Goal: Task Accomplishment & Management: Use online tool/utility

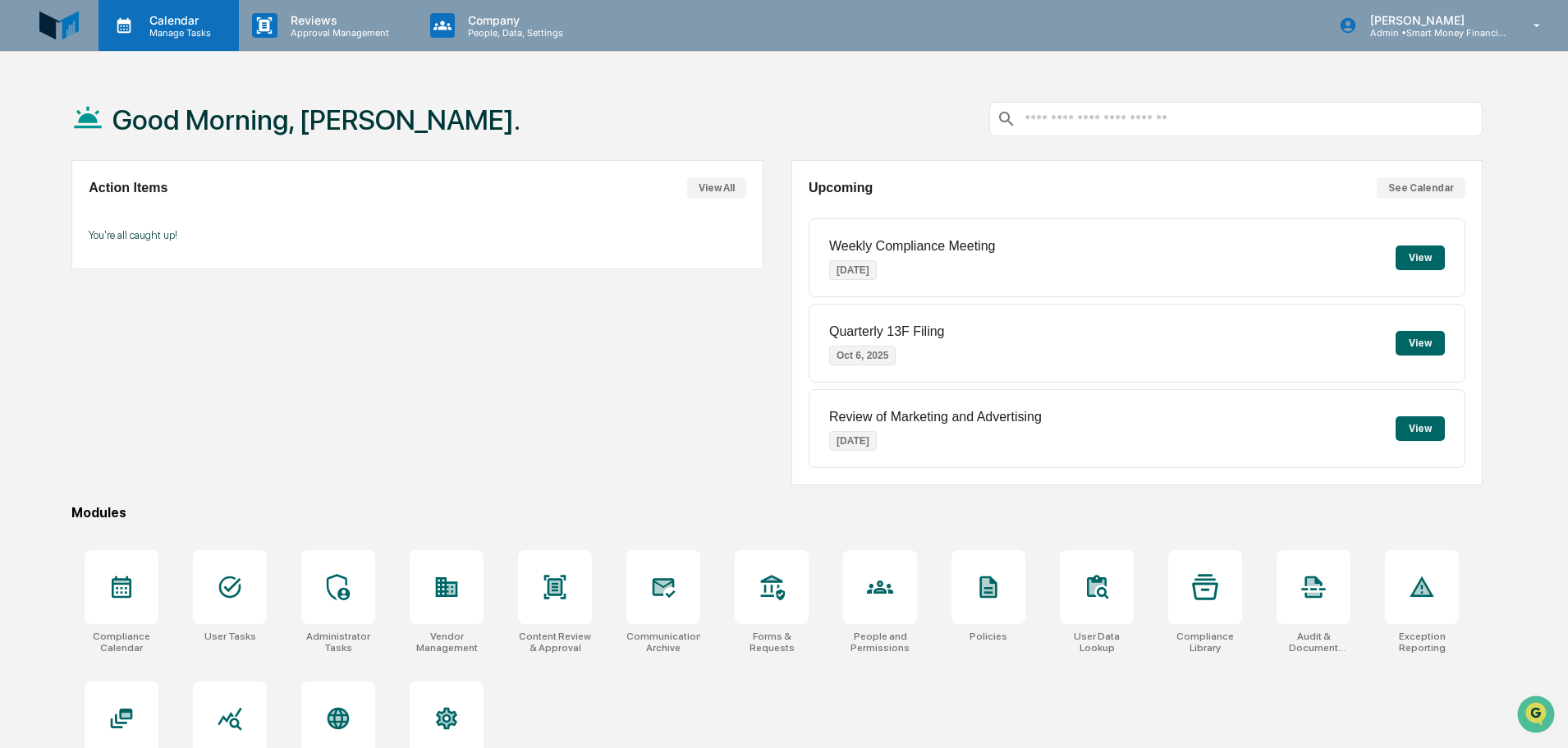
click at [152, 13] on p "Calendar" at bounding box center [178, 20] width 83 height 14
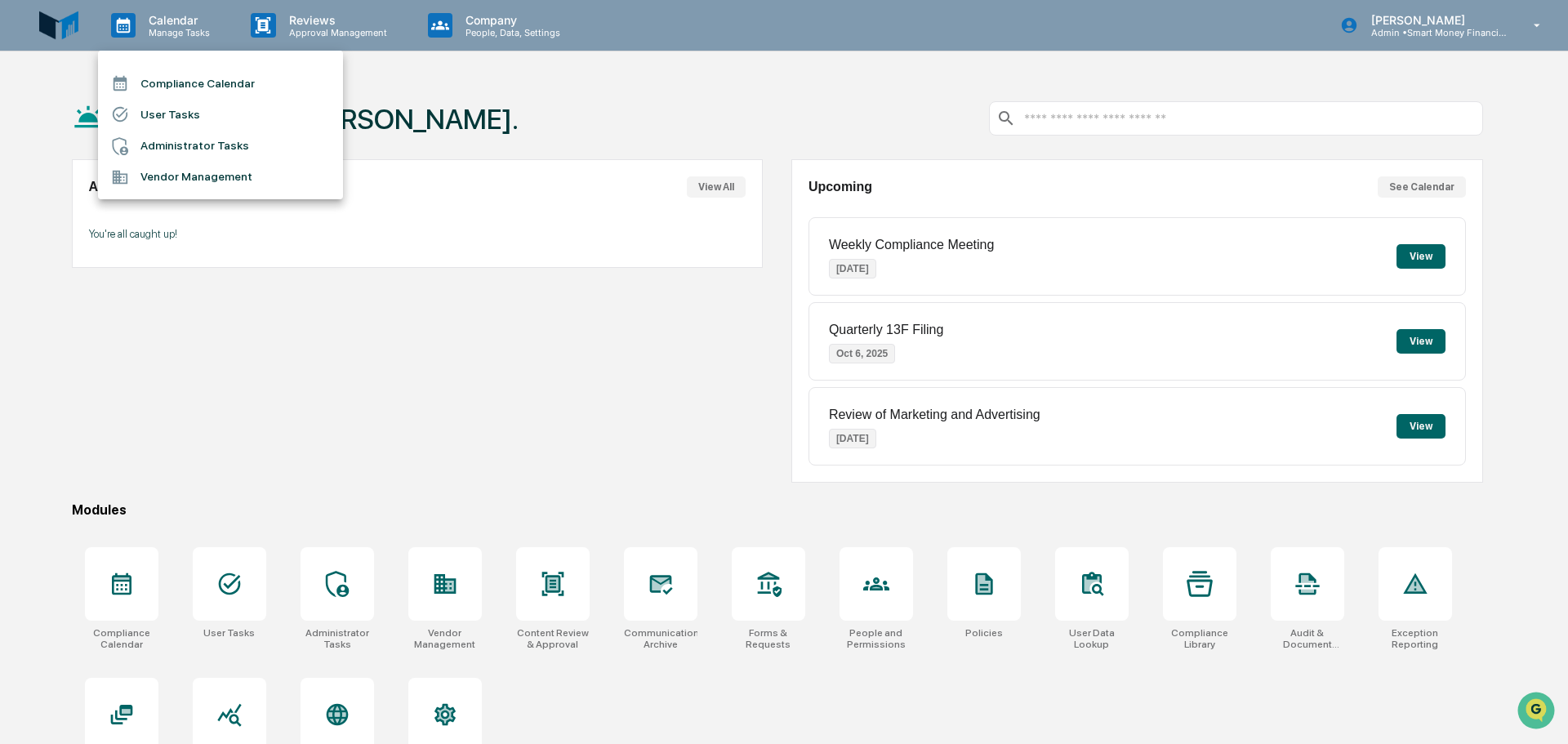
click at [166, 94] on li "Compliance Calendar" at bounding box center [220, 83] width 245 height 31
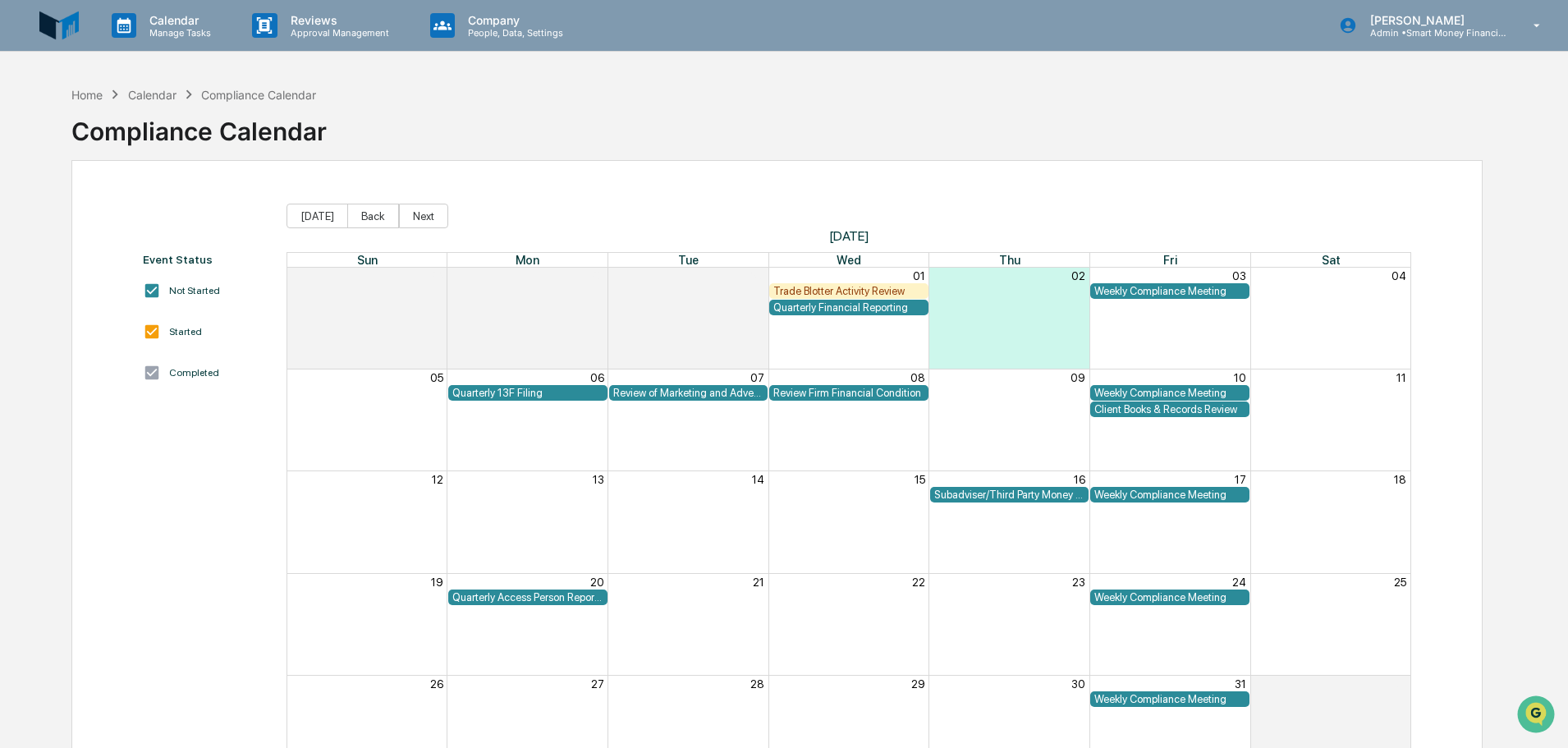
click at [871, 283] on div "Trade Blotter Activity Review" at bounding box center [848, 291] width 159 height 16
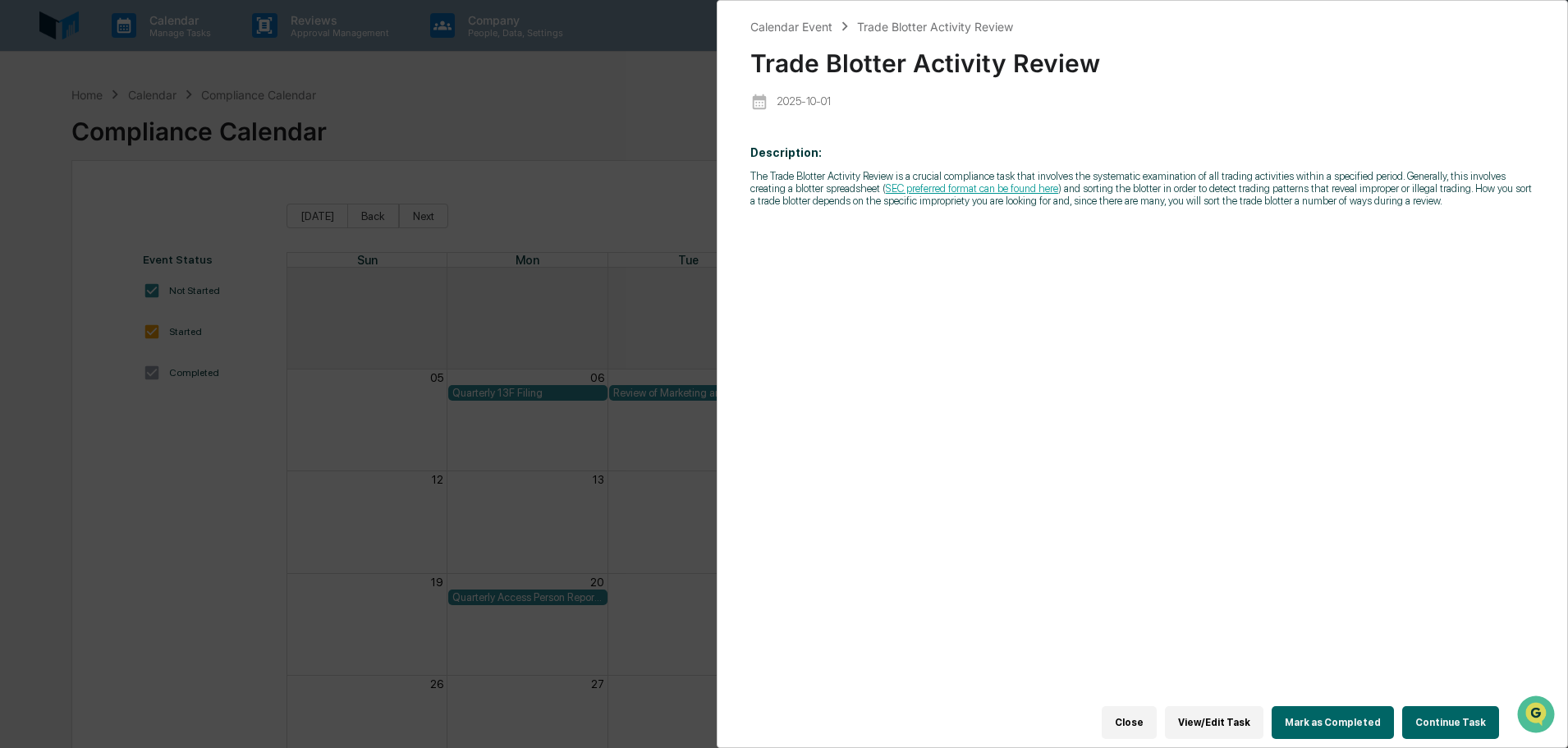
click at [1427, 706] on button "Continue Task" at bounding box center [1451, 721] width 97 height 32
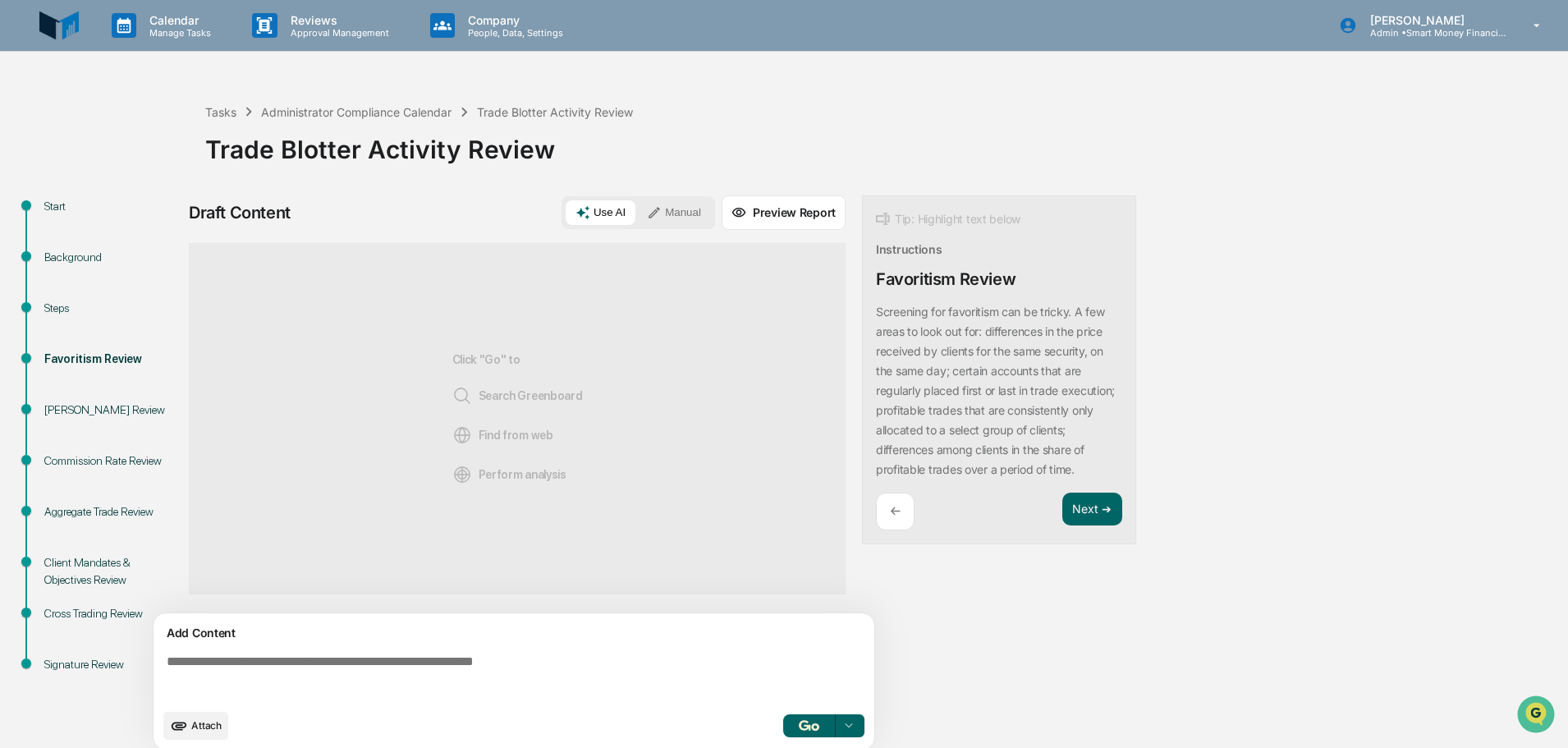
scroll to position [12, 0]
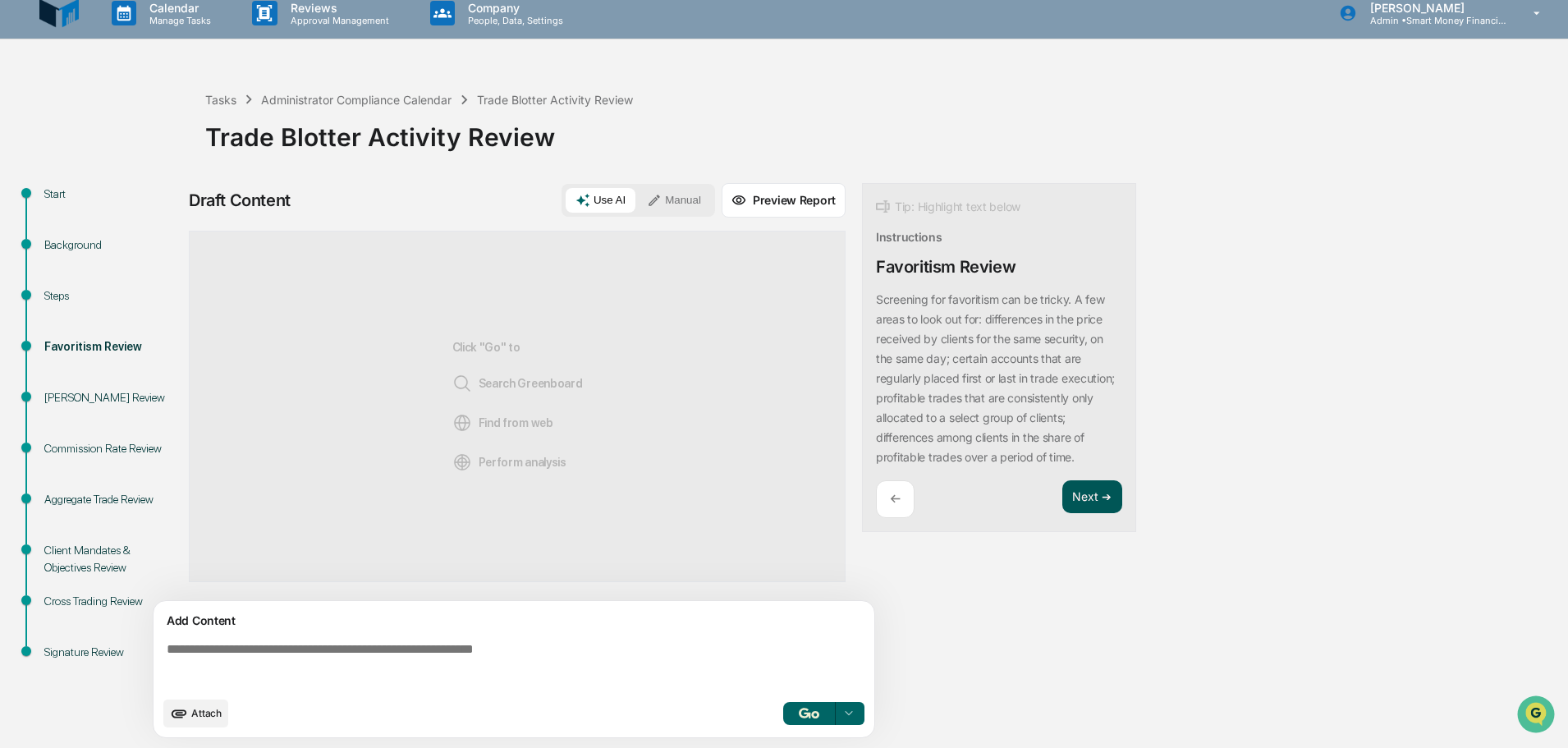
click at [1067, 511] on button "Next ➔" at bounding box center [1092, 496] width 60 height 33
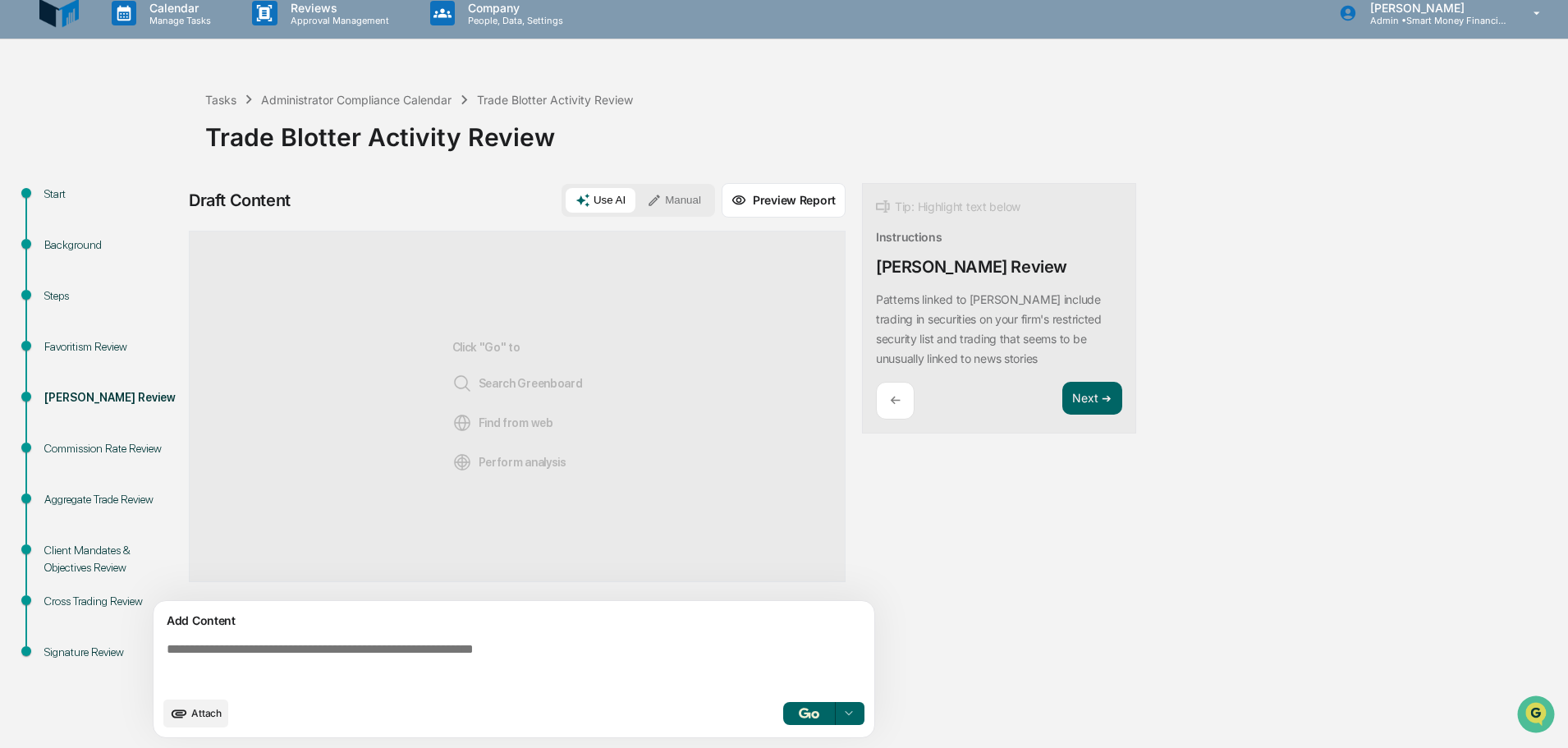
click at [513, 620] on div "Add Content" at bounding box center [514, 621] width 702 height 20
click at [674, 207] on button "Manual" at bounding box center [674, 201] width 74 height 25
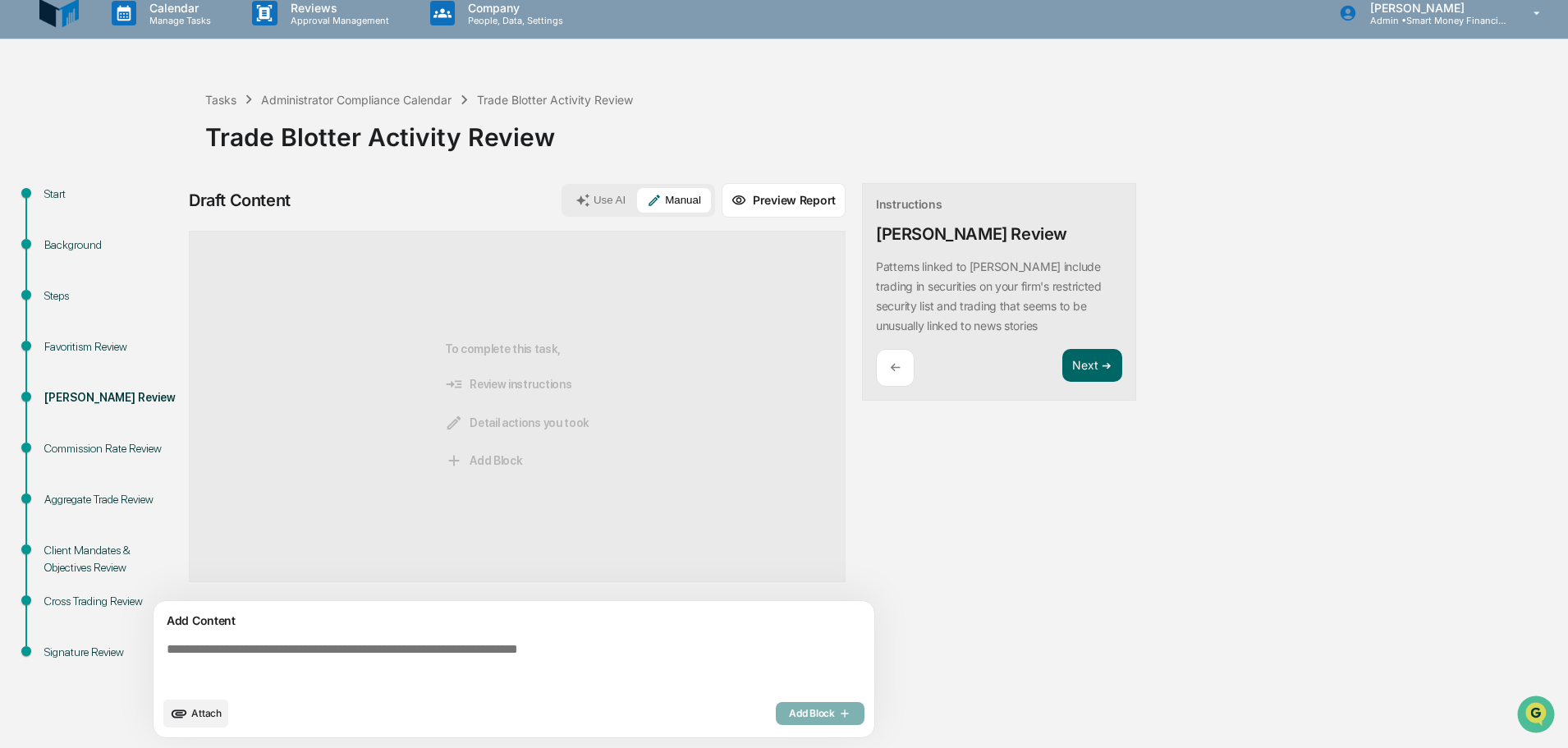
click at [528, 656] on textarea at bounding box center [517, 665] width 714 height 59
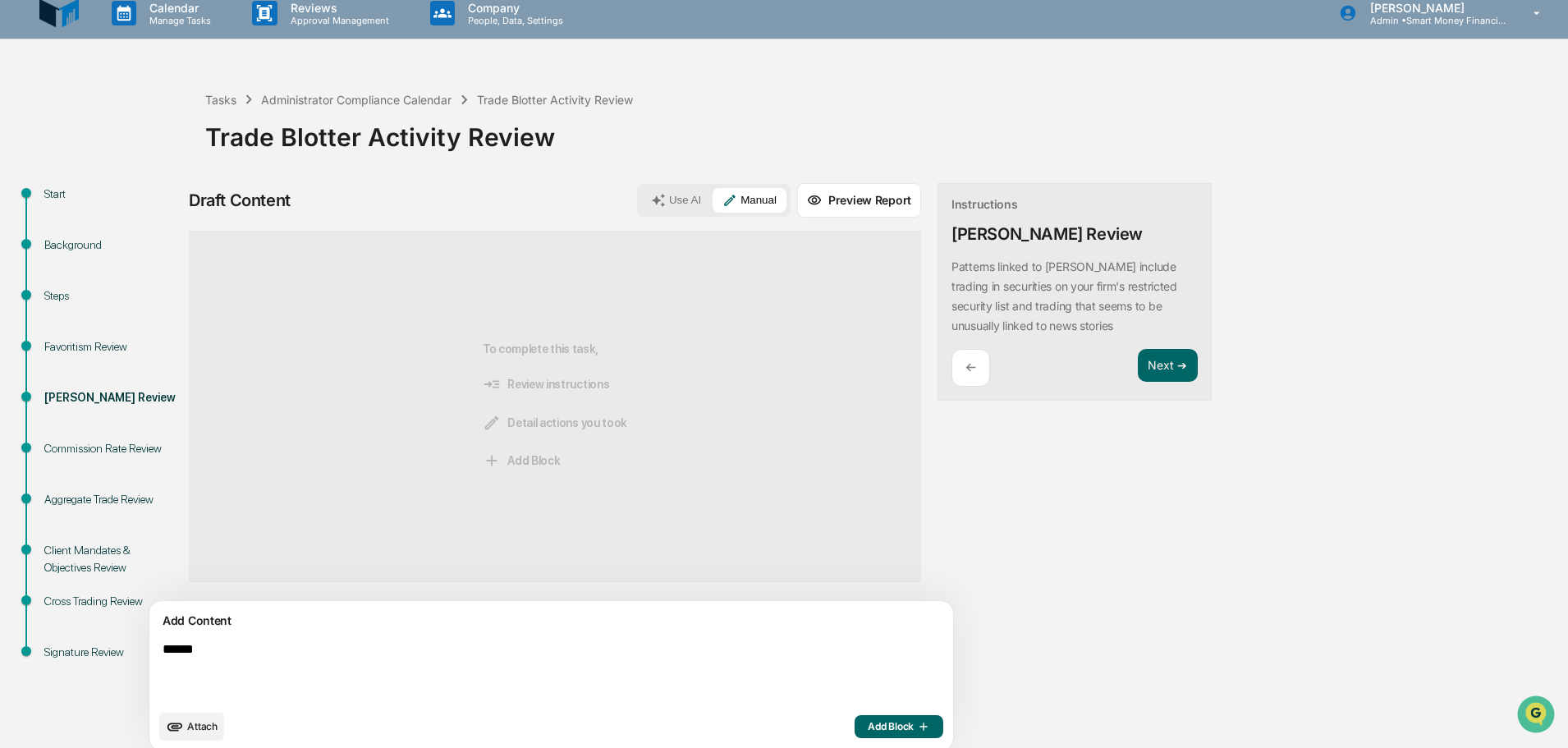
click at [572, 624] on div "Add Content" at bounding box center [551, 621] width 784 height 20
click at [569, 641] on textarea "*****" at bounding box center [512, 671] width 714 height 72
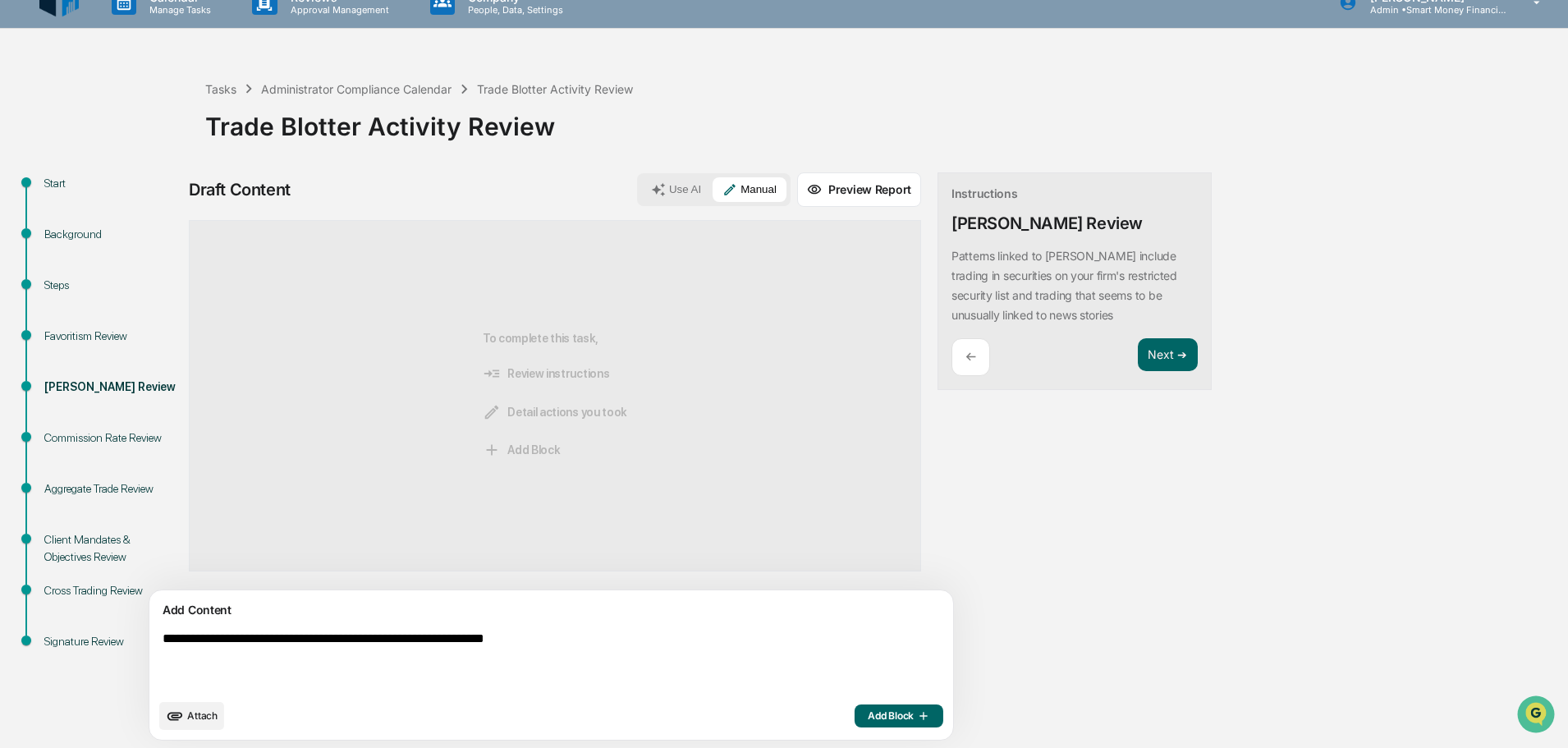
scroll to position [26, 0]
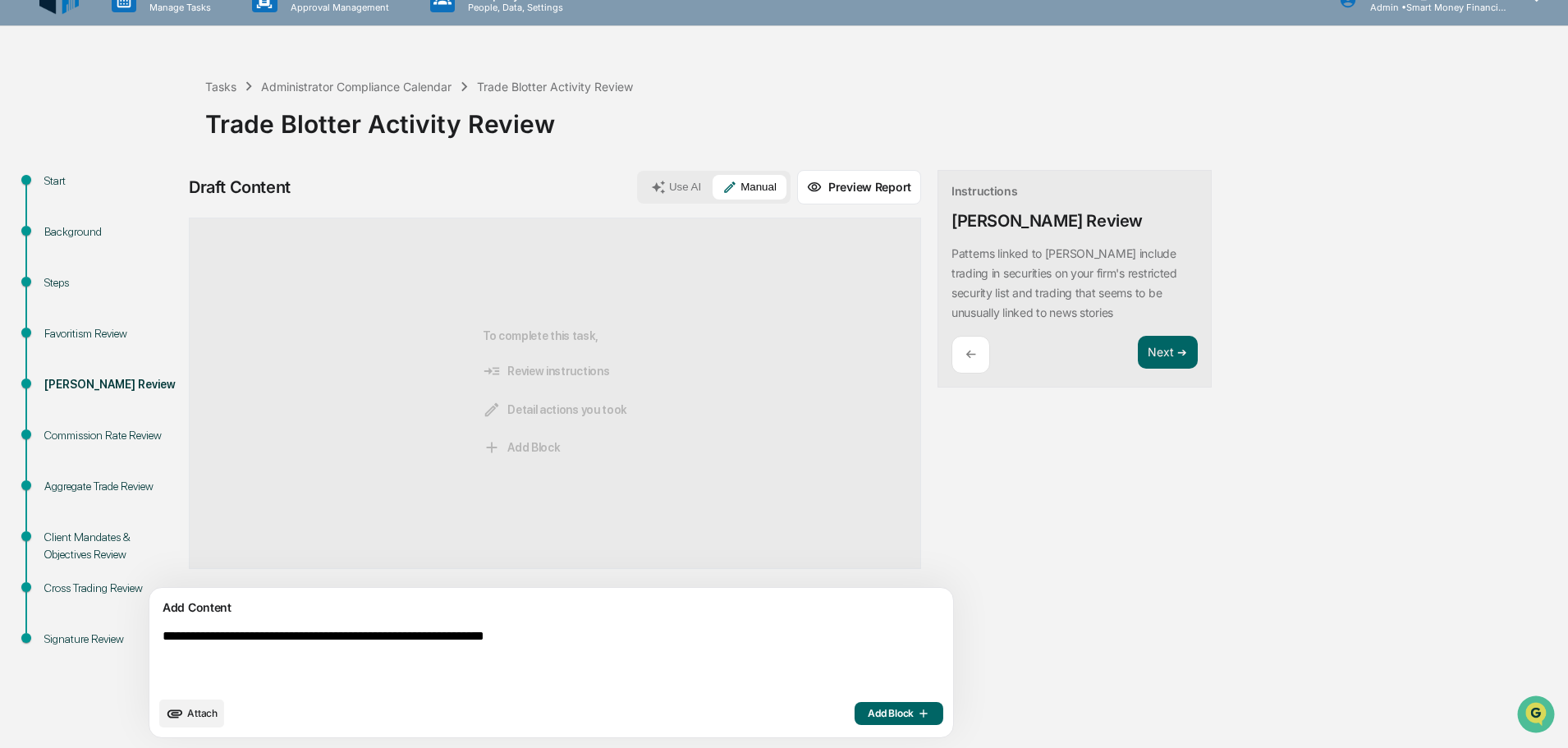
type textarea "**********"
click at [868, 711] on span "Add Block" at bounding box center [899, 713] width 62 height 13
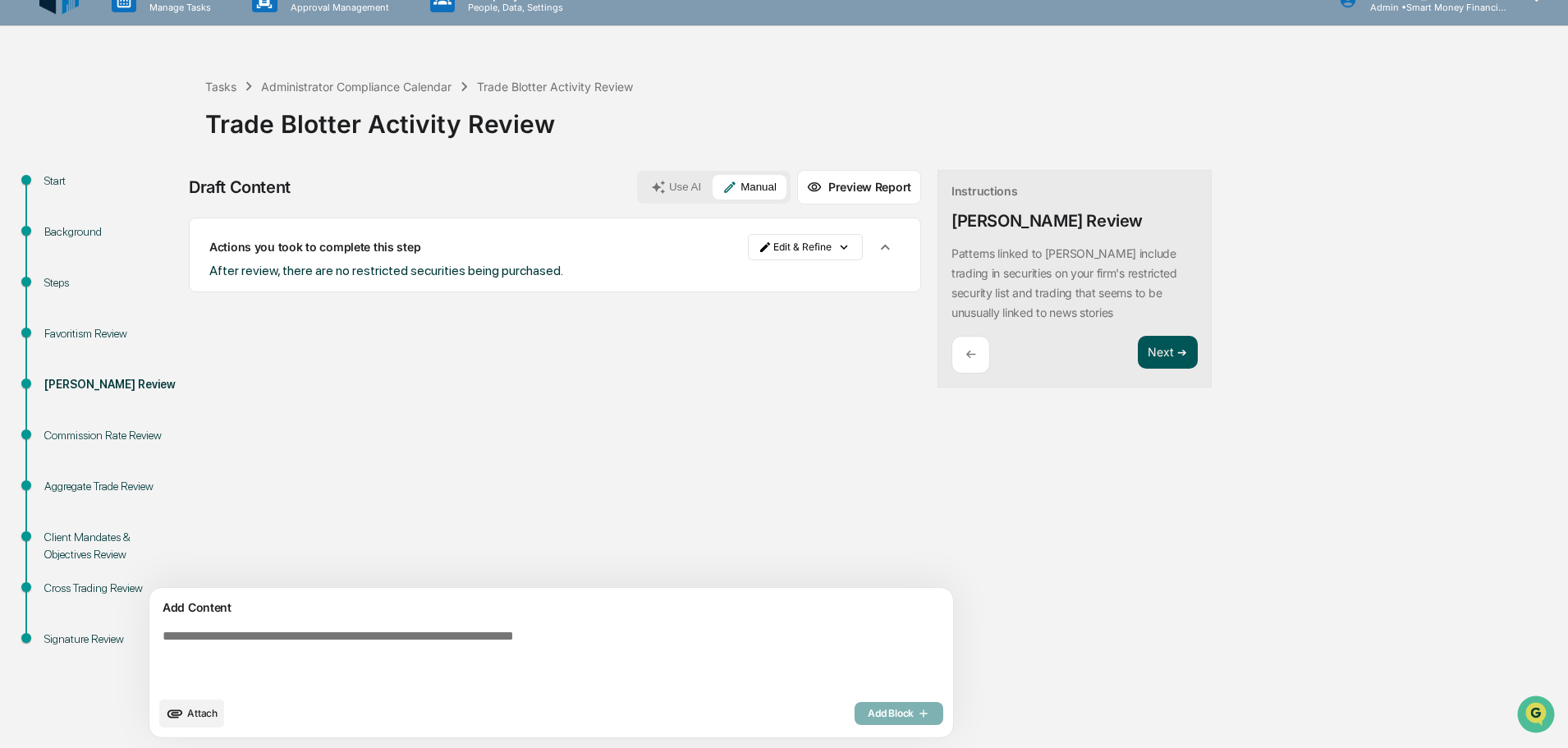
click at [1138, 355] on button "Next ➔" at bounding box center [1168, 352] width 60 height 33
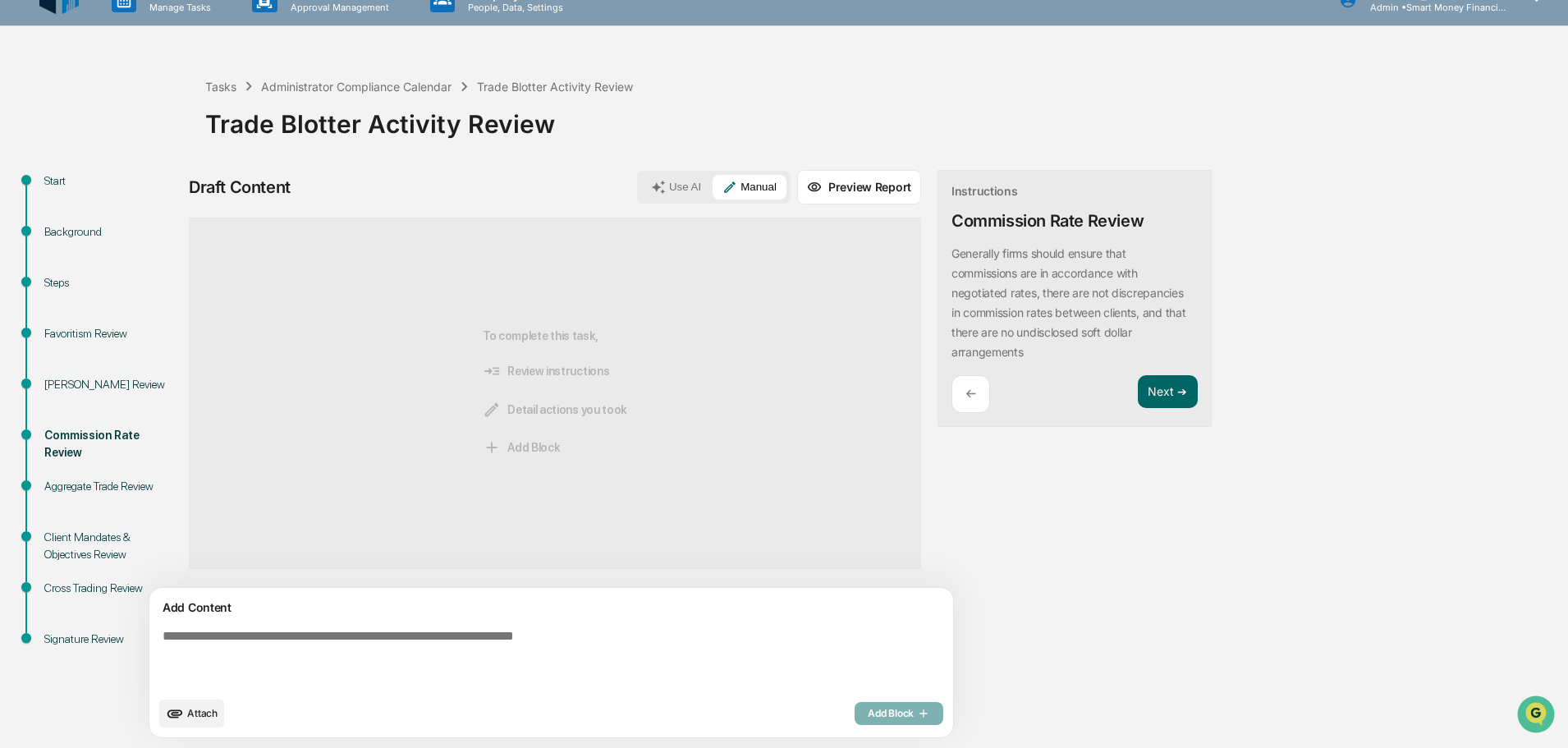
click at [606, 628] on textarea at bounding box center [512, 658] width 714 height 72
click at [642, 180] on button "Use AI" at bounding box center [677, 187] width 70 height 25
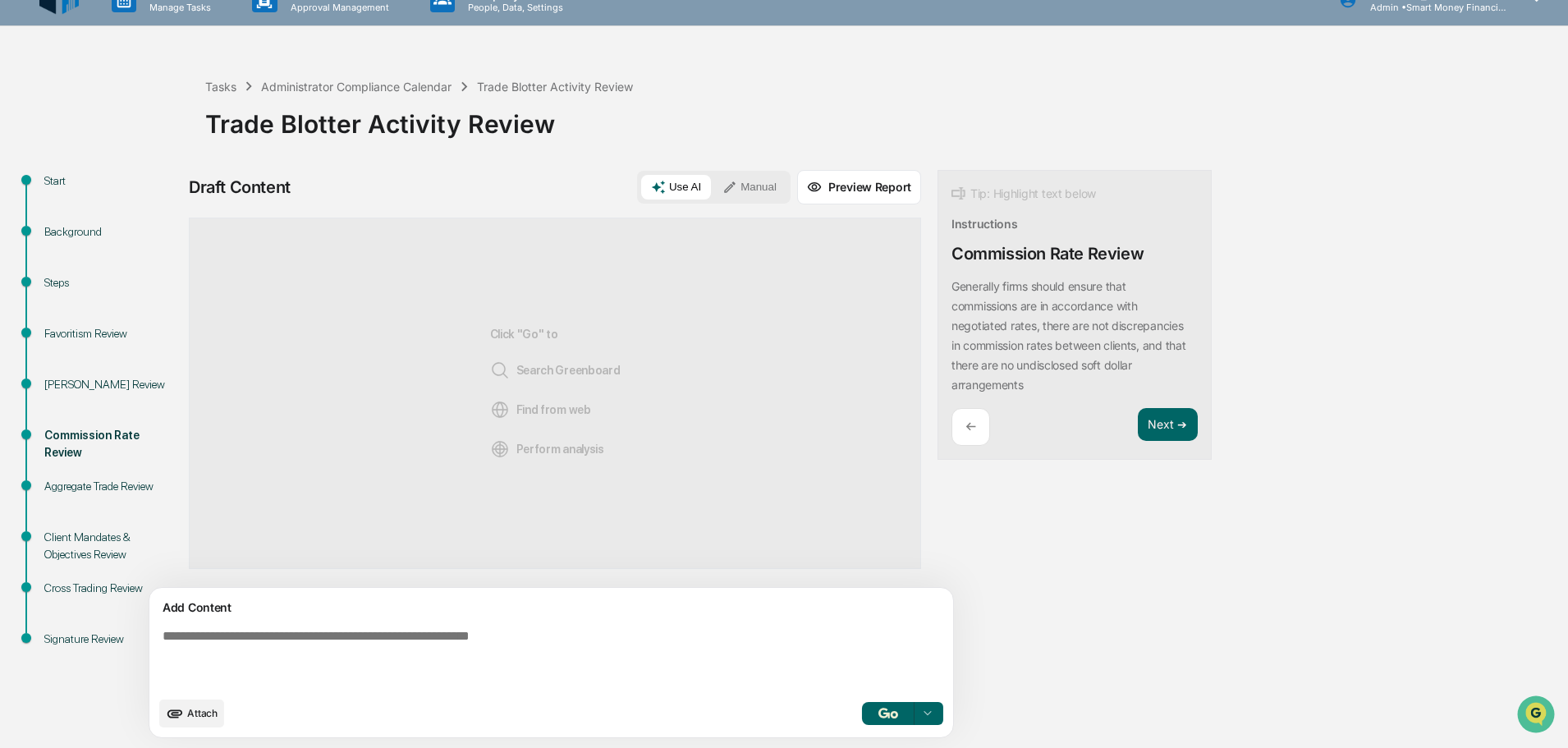
click at [232, 658] on textarea at bounding box center [512, 658] width 714 height 72
click at [228, 704] on div "Attach Select..." at bounding box center [551, 714] width 784 height 28
click at [212, 704] on button "Attach" at bounding box center [192, 714] width 65 height 28
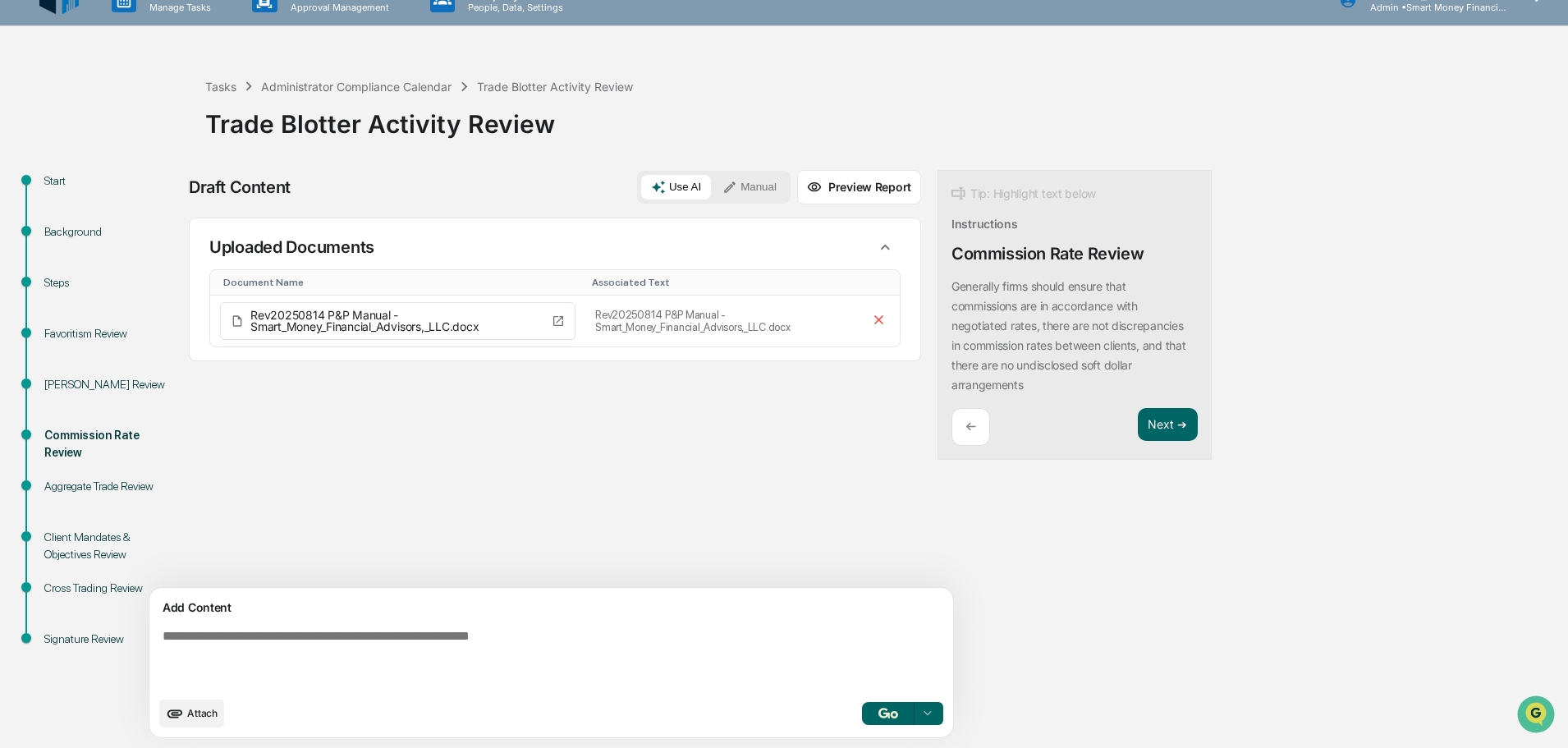
click at [512, 625] on textarea at bounding box center [512, 658] width 714 height 72
click at [986, 318] on p "Generally firms should ensure that commissions are in accordance with negotiate…" at bounding box center [1068, 335] width 234 height 112
click at [986, 318] on button "Focus Assistant" at bounding box center [1011, 323] width 85 height 22
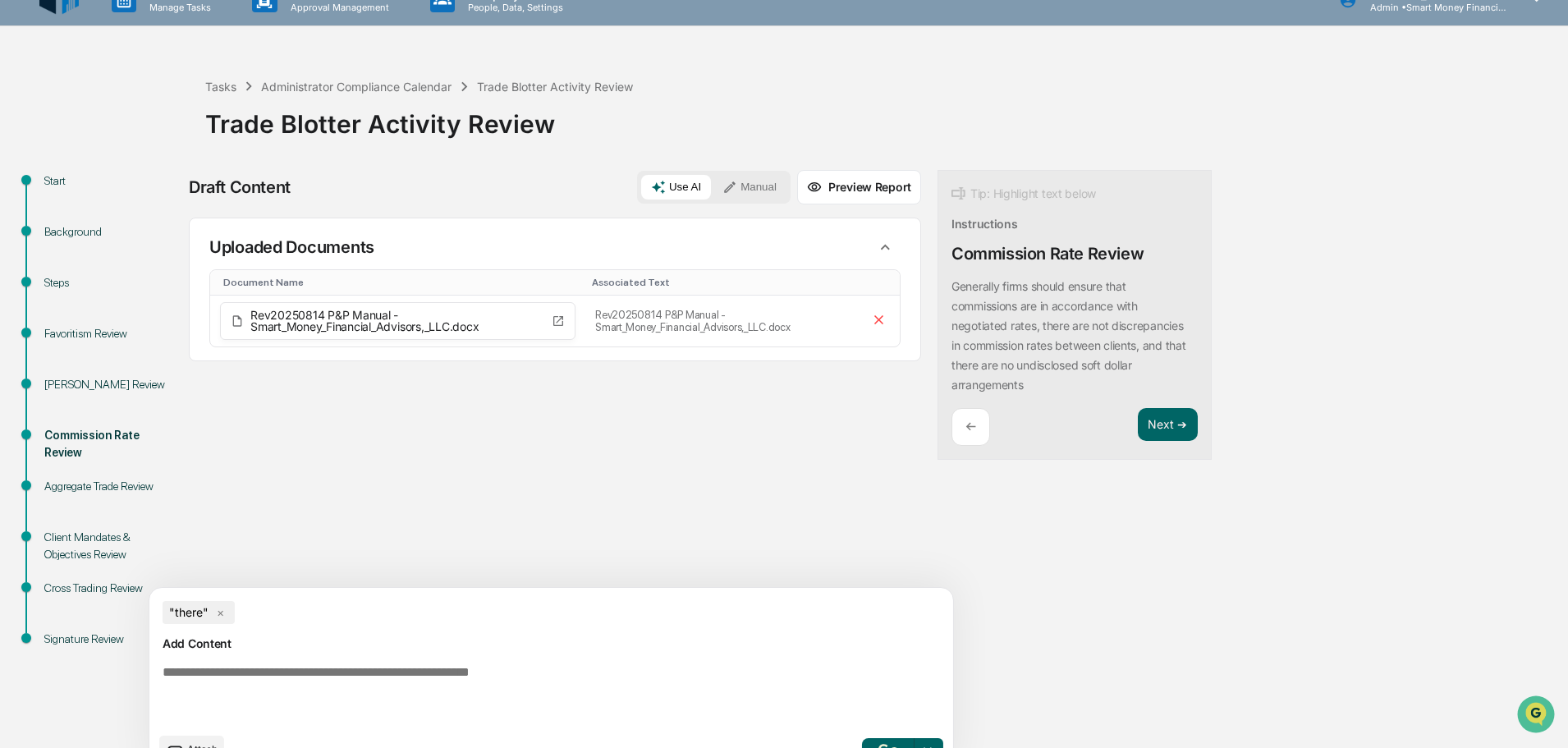
click at [975, 386] on div "Generally firms should ensure that commissions are in accordance with negotiate…" at bounding box center [1075, 336] width 247 height 118
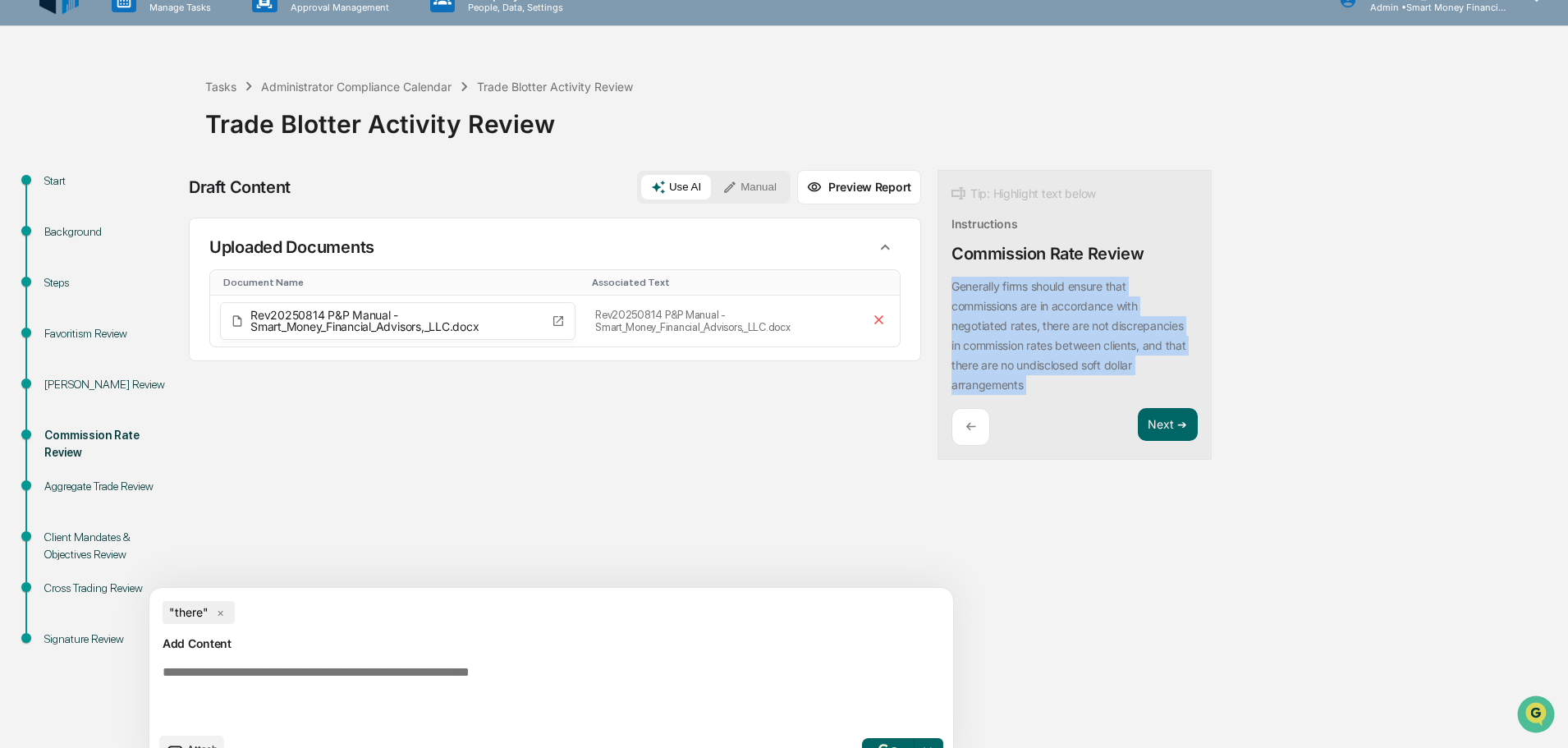
drag, startPoint x: 975, startPoint y: 386, endPoint x: 861, endPoint y: 281, distance: 155.0
click at [861, 281] on div "Draft Content Use AI Manual Preview Report Sources Uploaded Documents Document …" at bounding box center [649, 476] width 920 height 614
drag, startPoint x: 880, startPoint y: 296, endPoint x: 935, endPoint y: 292, distance: 55.1
click at [951, 292] on p "Generally firms should ensure that commissions are in accordance with negotiate…" at bounding box center [1068, 335] width 234 height 112
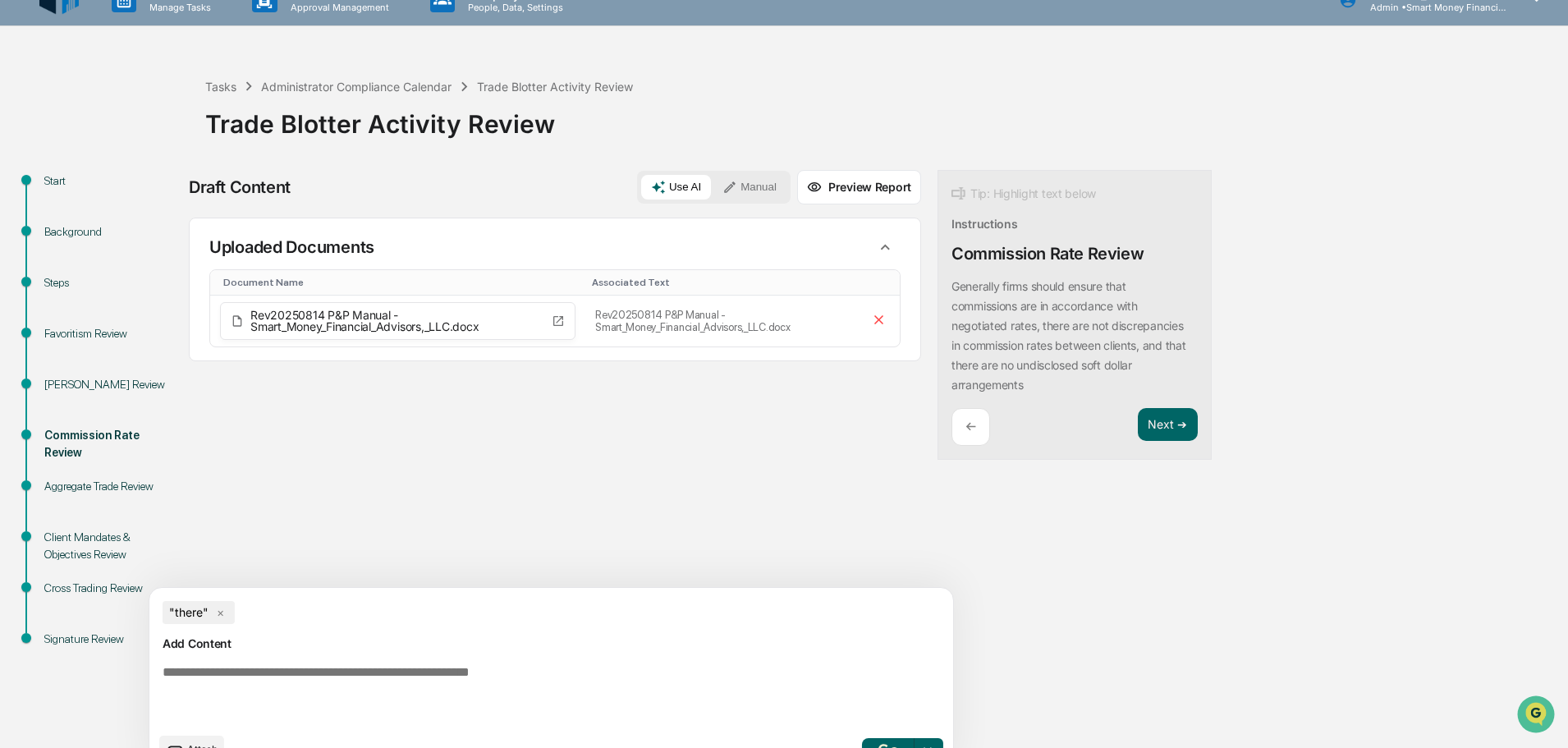
click at [951, 292] on p "Generally firms should ensure that commissions are in accordance with negotiate…" at bounding box center [1068, 335] width 234 height 112
click at [936, 292] on button "Focus Assistant" at bounding box center [972, 284] width 85 height 22
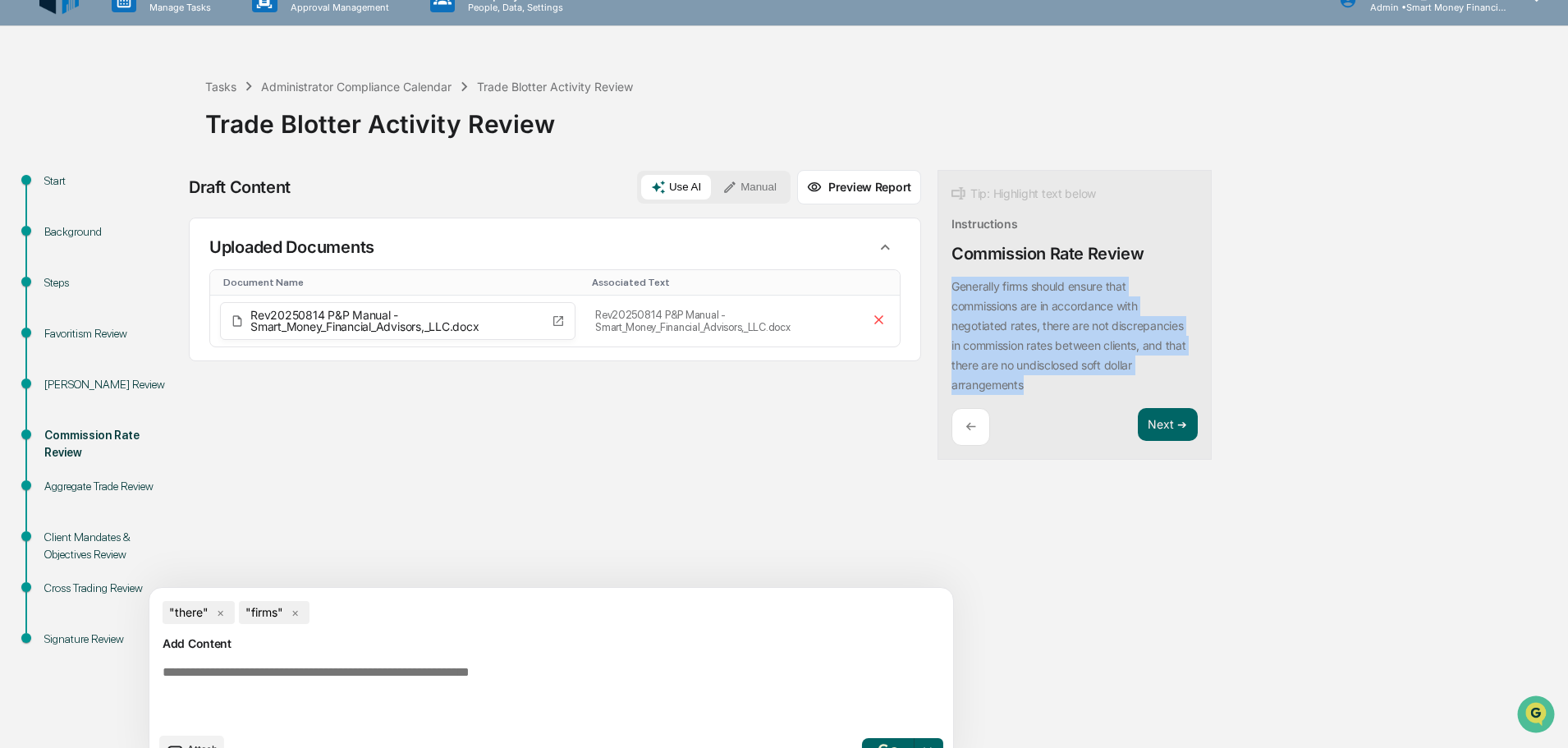
drag, startPoint x: 880, startPoint y: 280, endPoint x: 996, endPoint y: 387, distance: 157.8
click at [996, 387] on div "Generally firms should ensure that commissions are in accordance with negotiate…" at bounding box center [1075, 336] width 247 height 118
click at [958, 282] on button "Focus Assistant" at bounding box center [920, 284] width 85 height 22
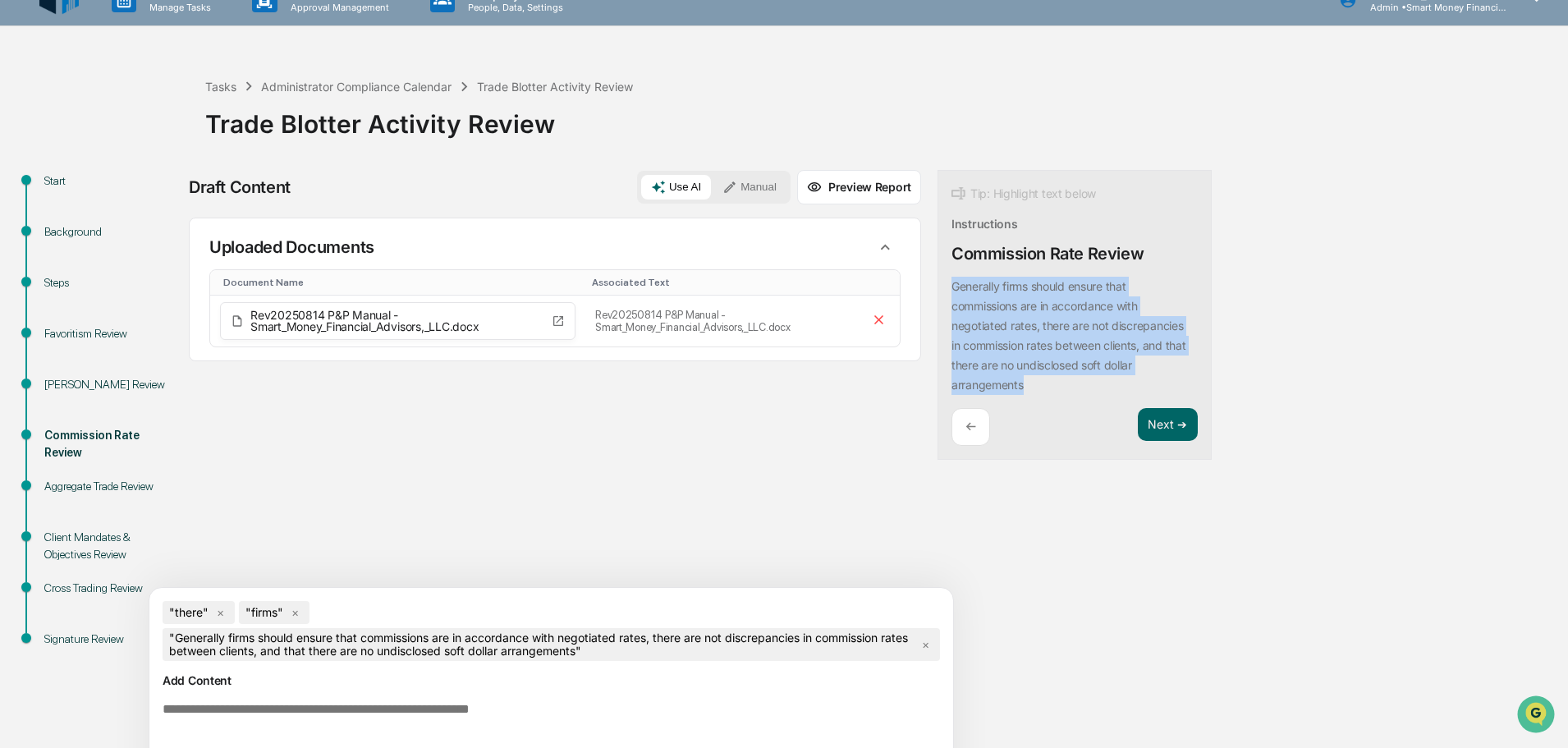
click at [302, 609] on span "×" at bounding box center [295, 612] width 21 height 23
click at [226, 612] on span "×" at bounding box center [220, 612] width 21 height 23
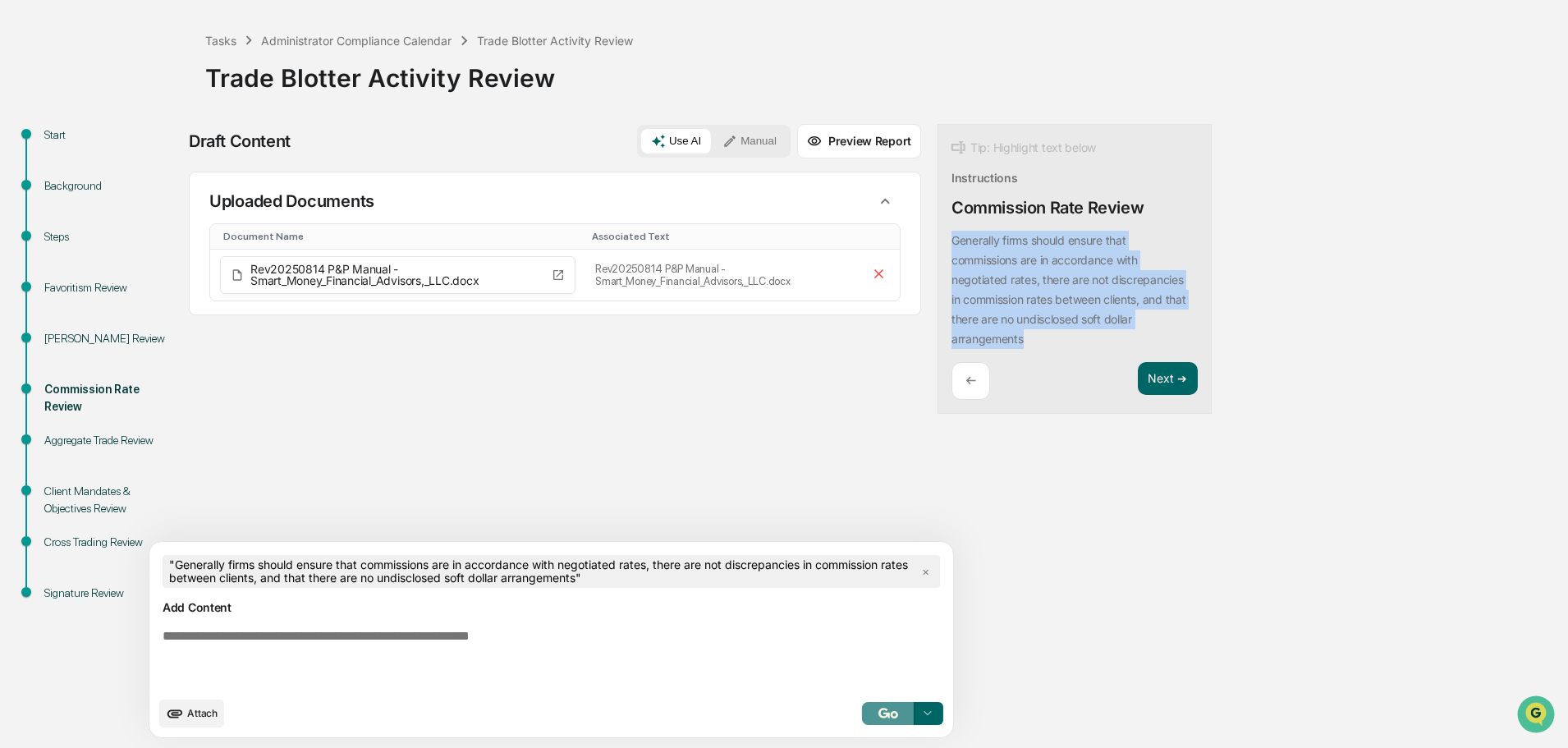
click at [862, 719] on button "button" at bounding box center [888, 714] width 52 height 23
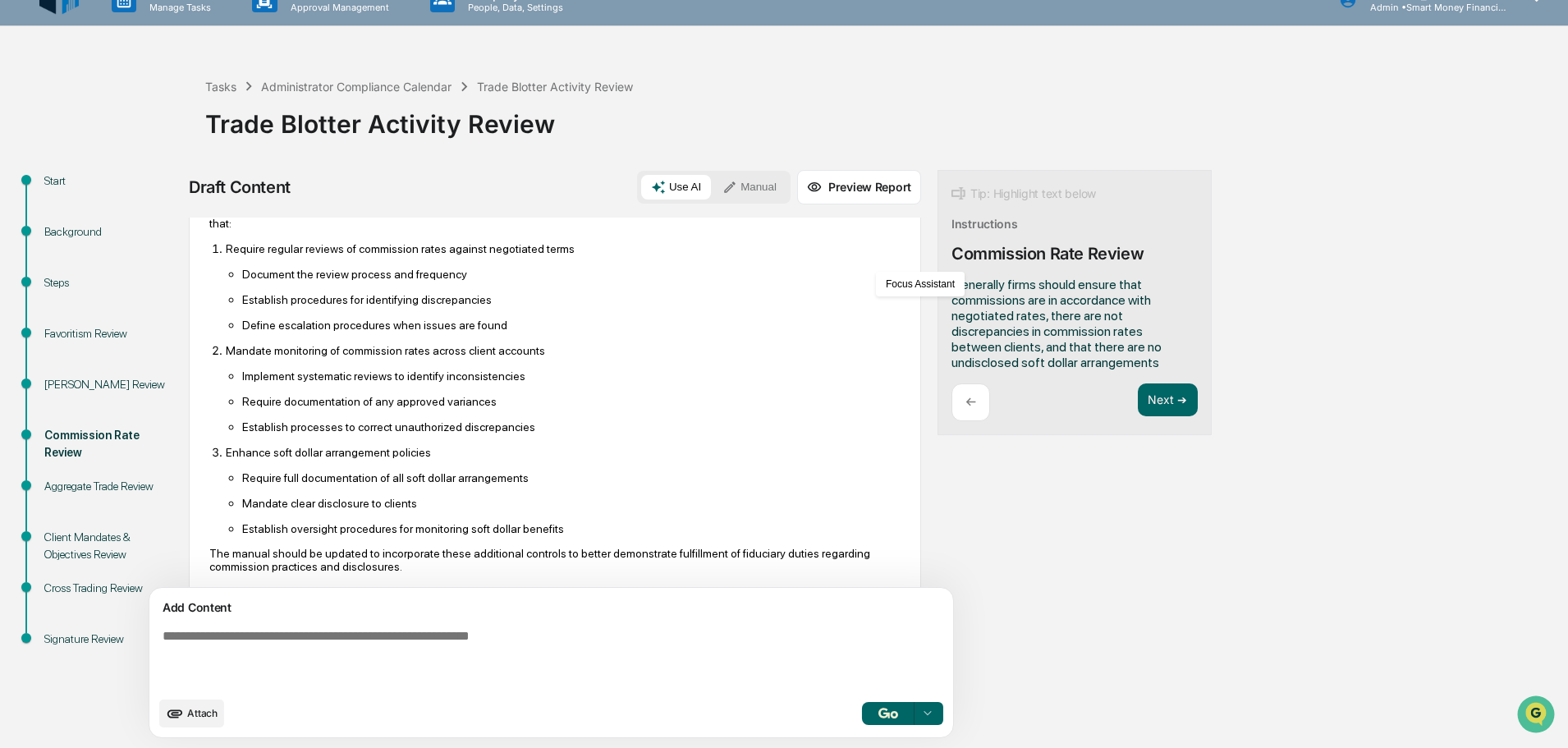
scroll to position [414, 0]
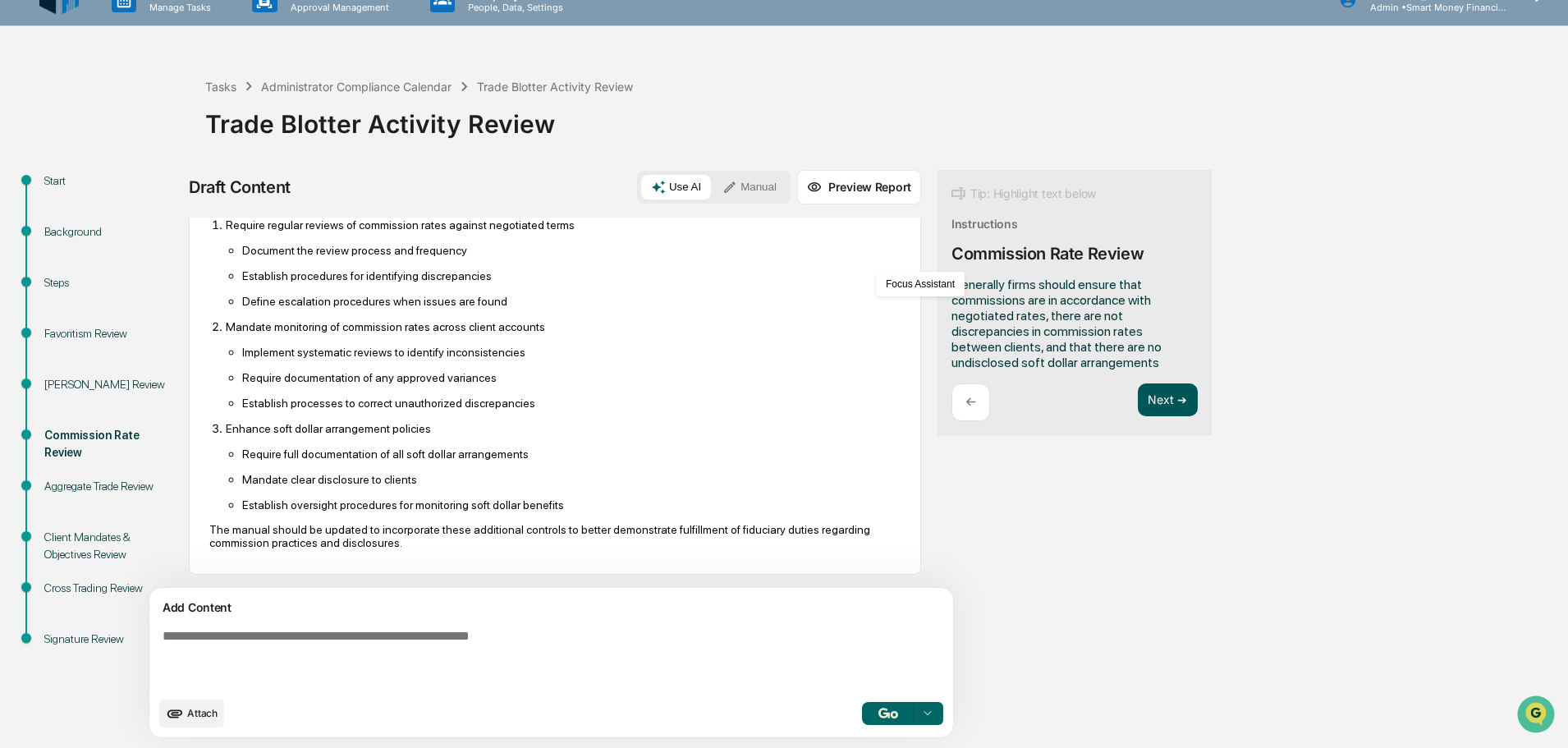
click at [1138, 401] on button "Next ➔" at bounding box center [1168, 400] width 60 height 33
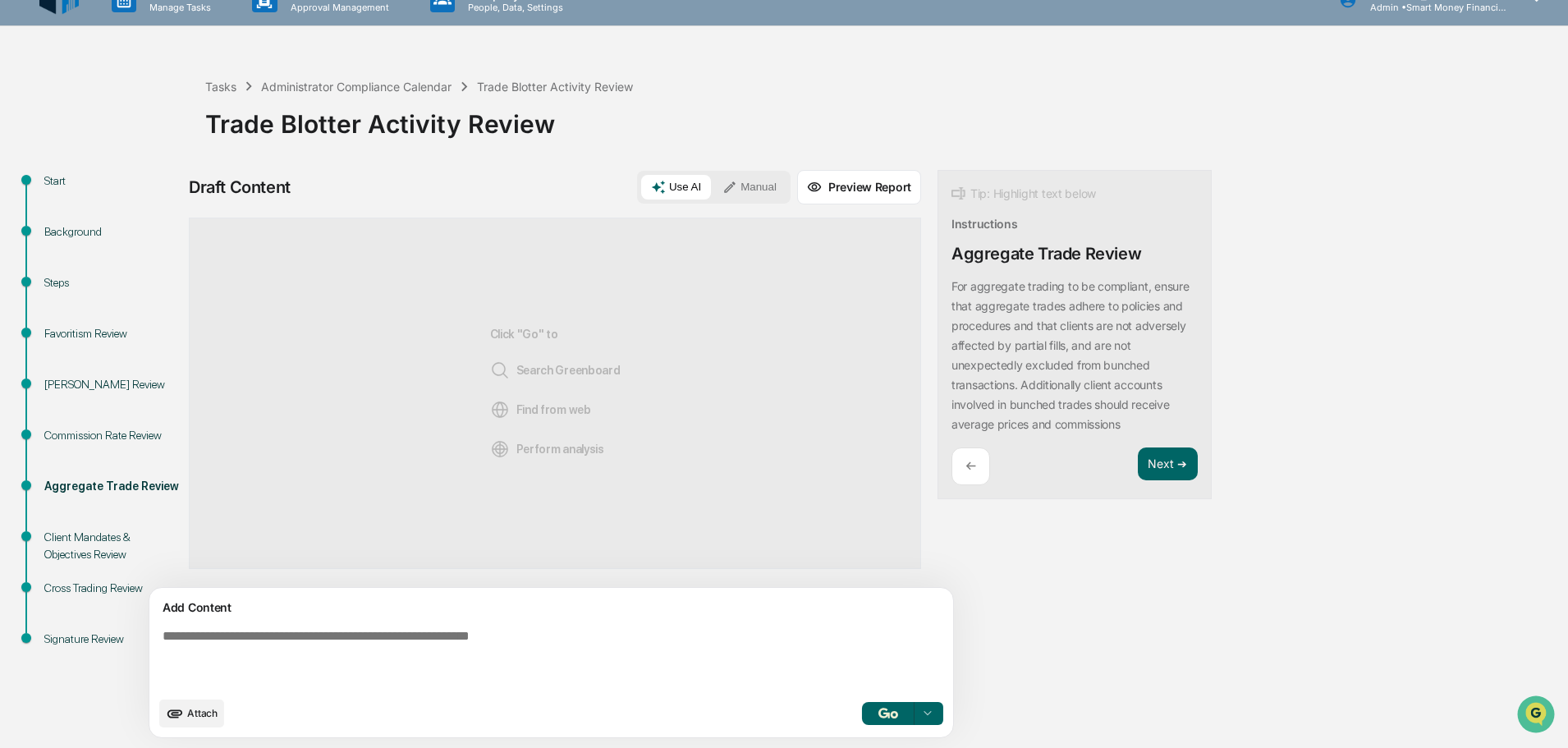
scroll to position [0, 0]
click at [966, 470] on p "←" at bounding box center [971, 466] width 11 height 16
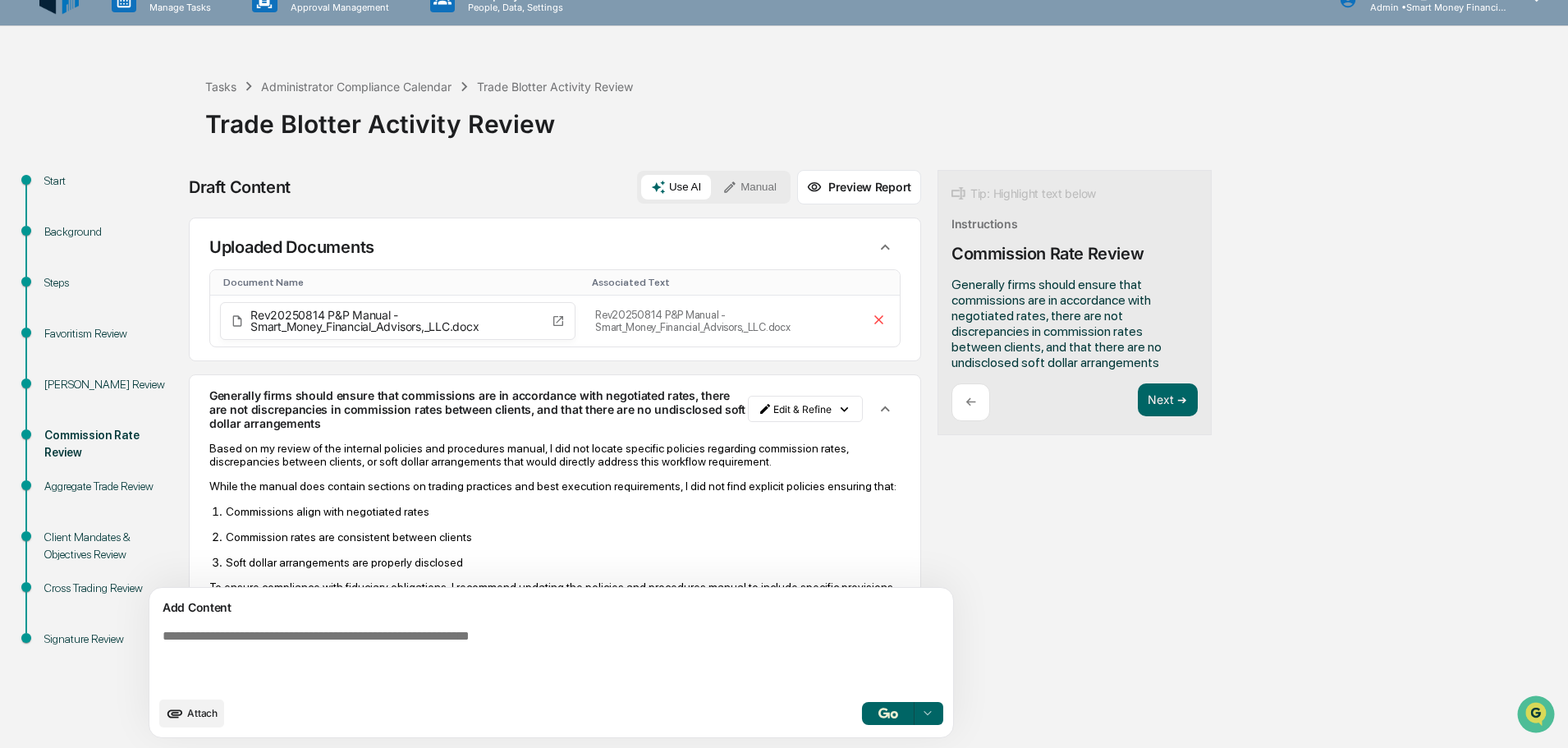
click at [197, 696] on div "Add Content Attach Select..." at bounding box center [551, 662] width 804 height 149
click at [200, 715] on span "Attach" at bounding box center [202, 712] width 30 height 12
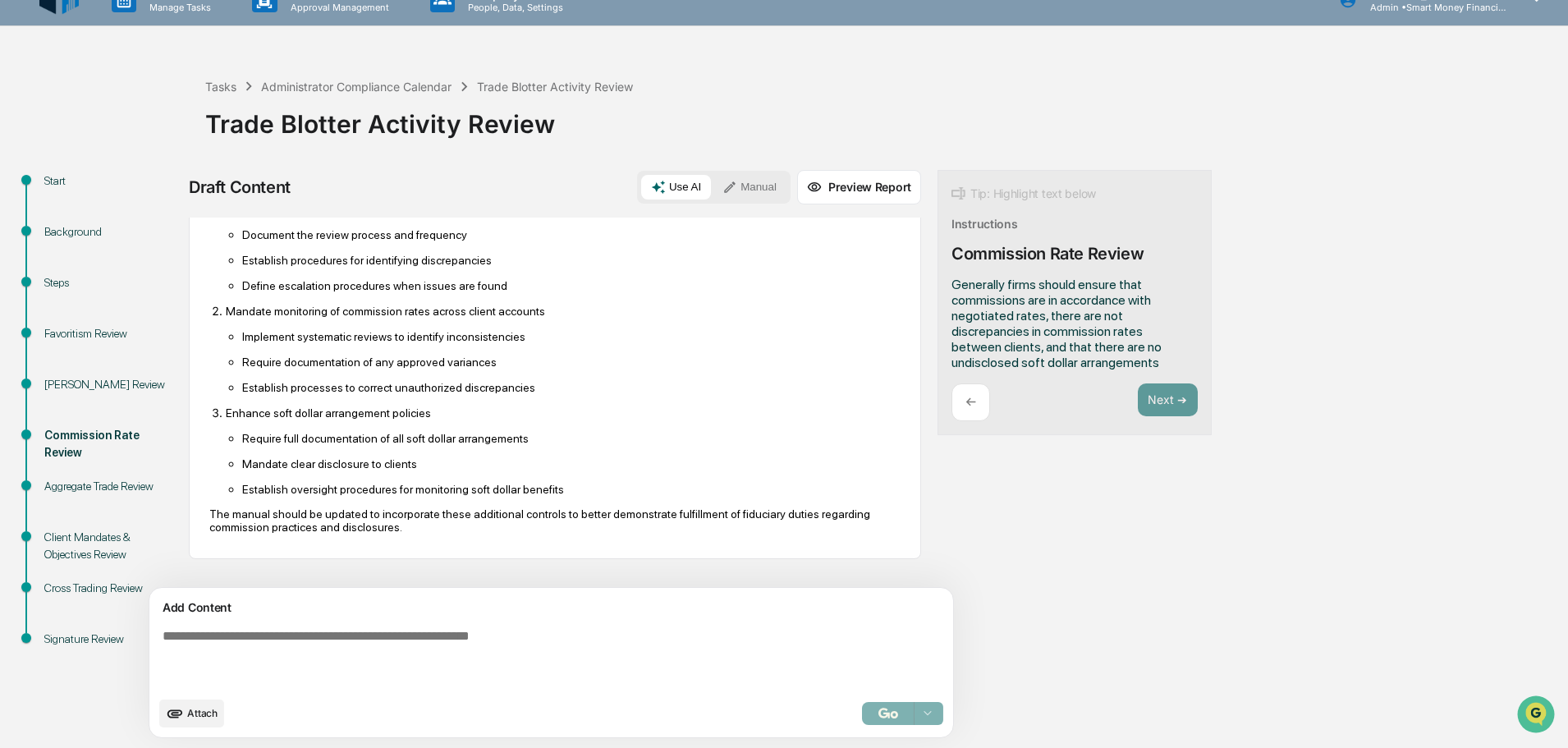
scroll to position [492, 0]
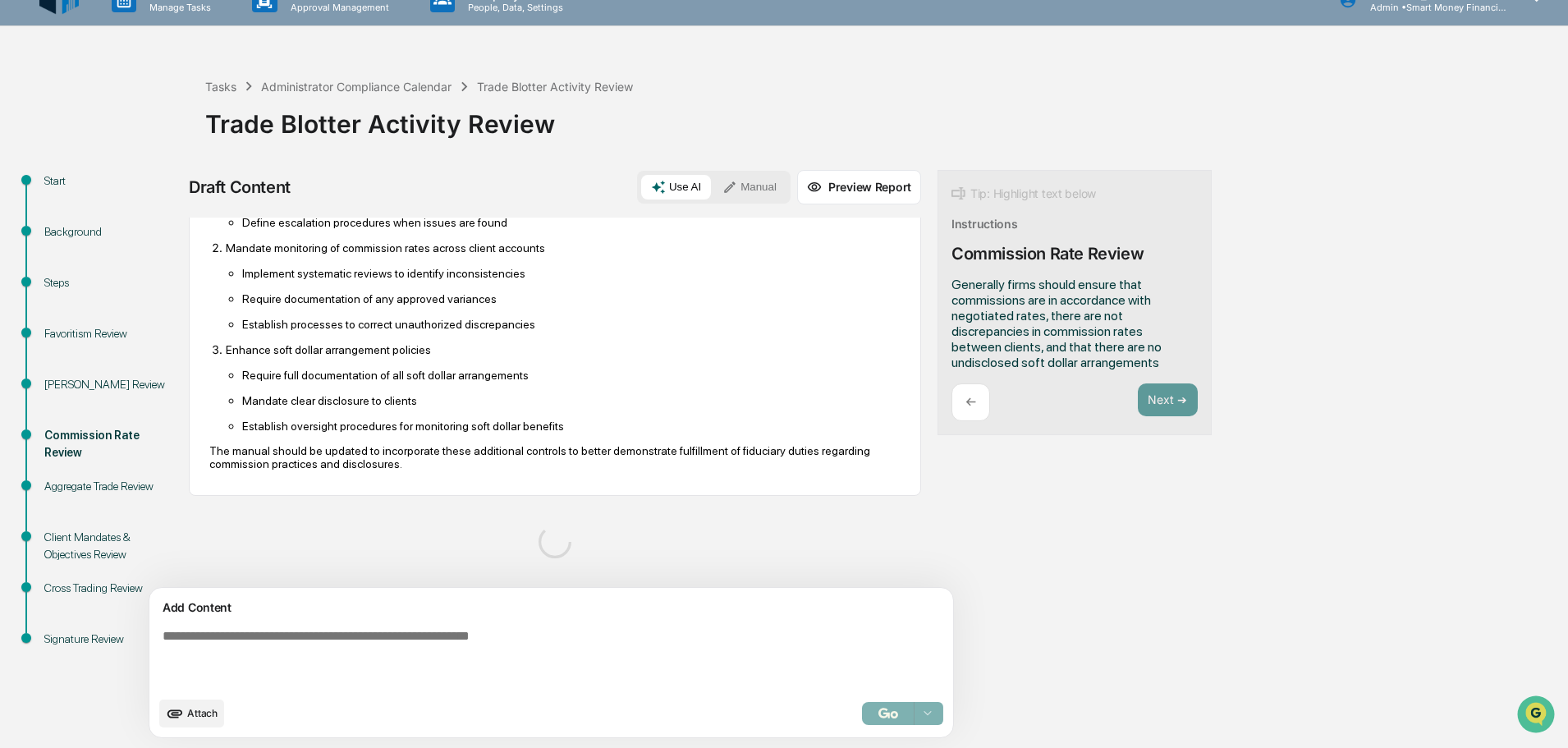
click at [303, 651] on textarea at bounding box center [512, 658] width 714 height 72
type textarea "*"
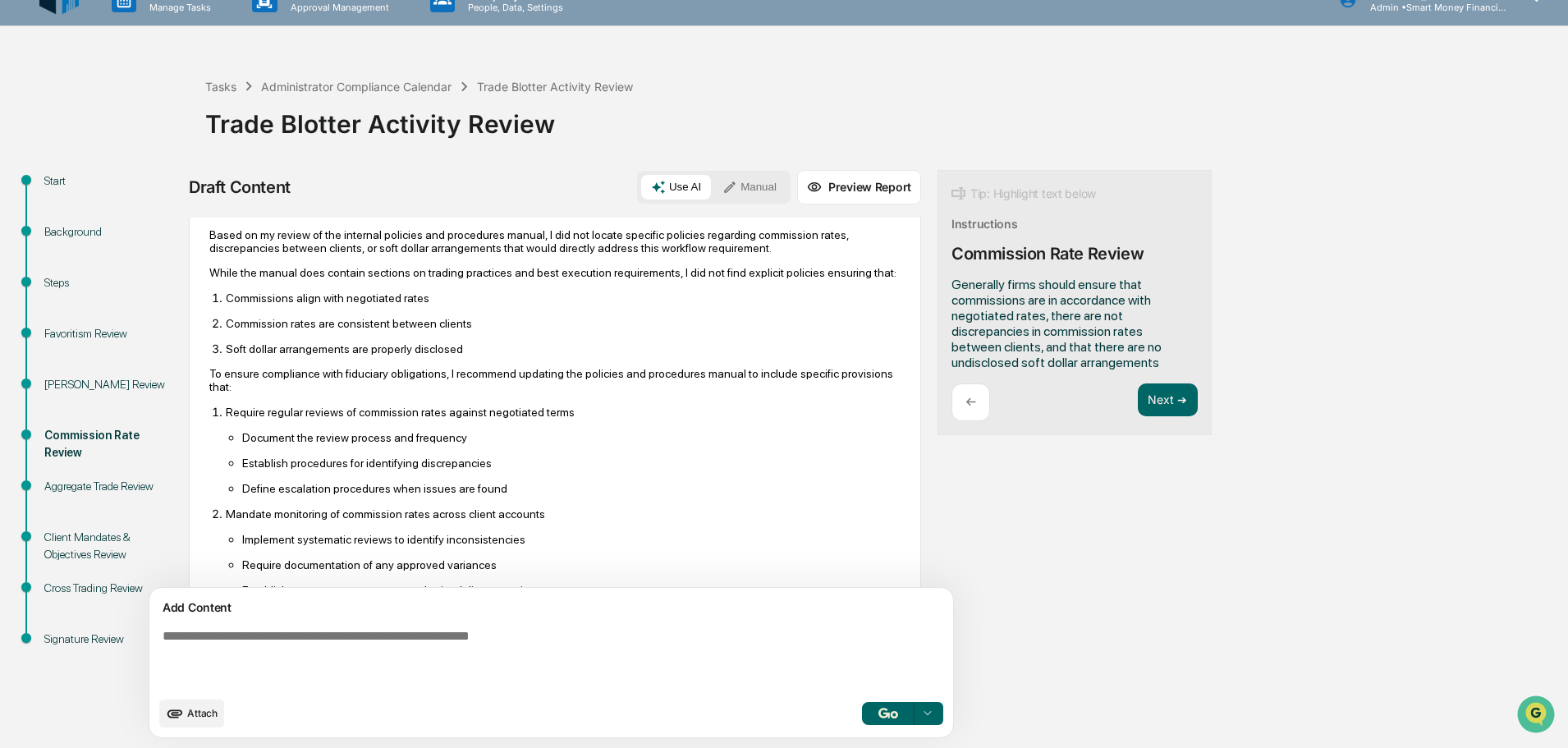
scroll to position [456, 0]
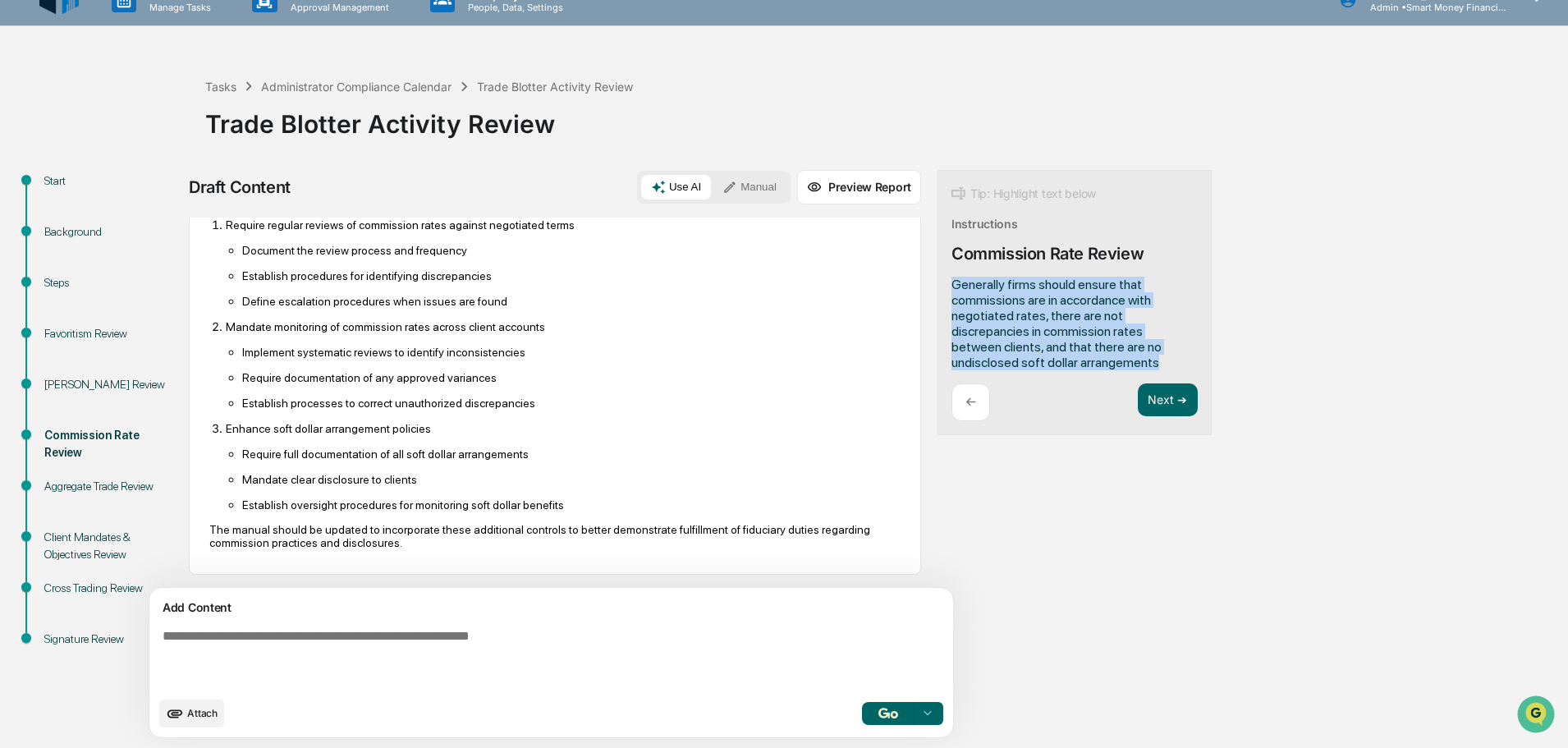
drag, startPoint x: 876, startPoint y: 282, endPoint x: 1057, endPoint y: 361, distance: 197.5
click at [1057, 361] on div "Generally firms should ensure that commissions are in accordance with negotiate…" at bounding box center [1075, 323] width 247 height 93
click at [906, 286] on button "Focus Assistant" at bounding box center [920, 282] width 85 height 22
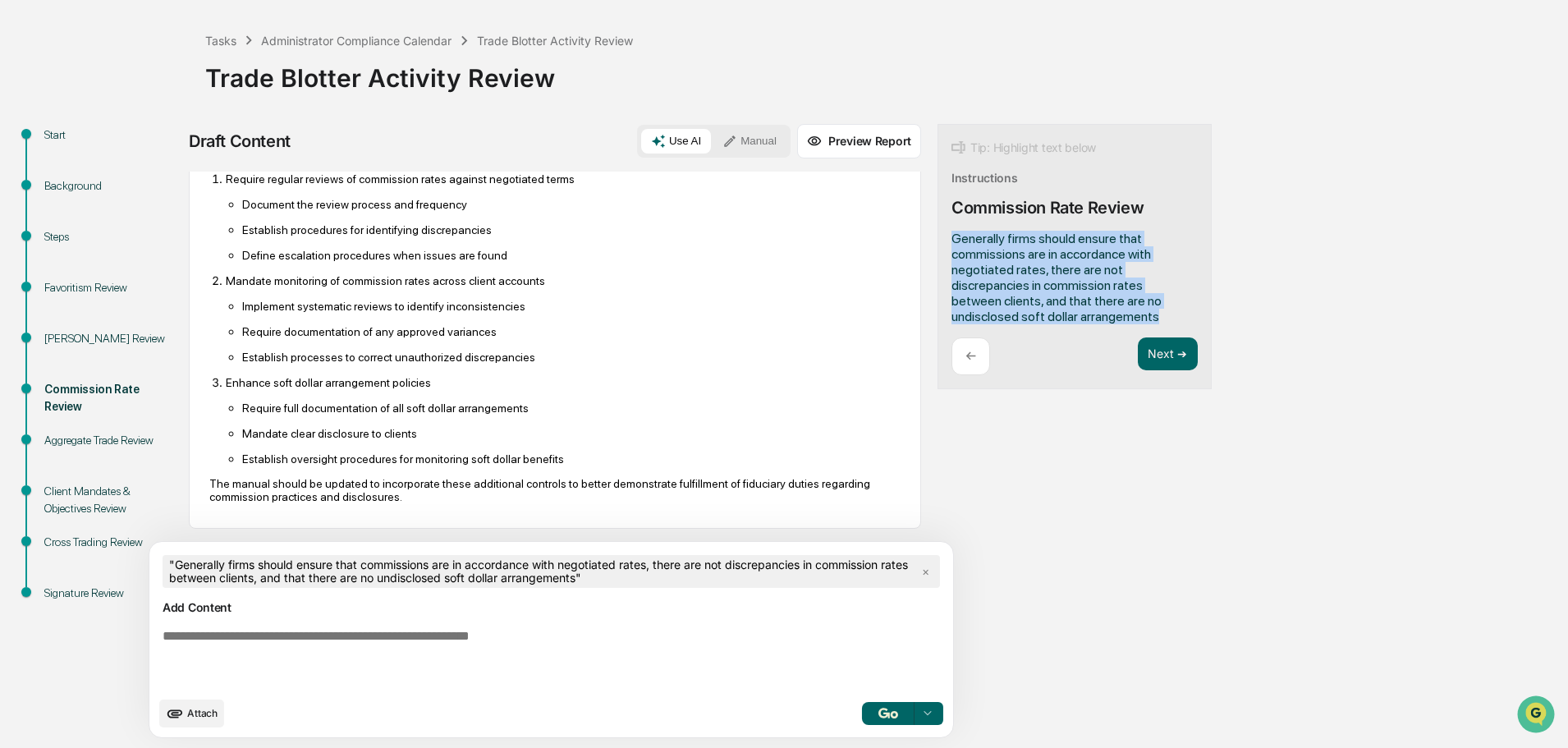
click at [862, 702] on button "button" at bounding box center [888, 714] width 52 height 23
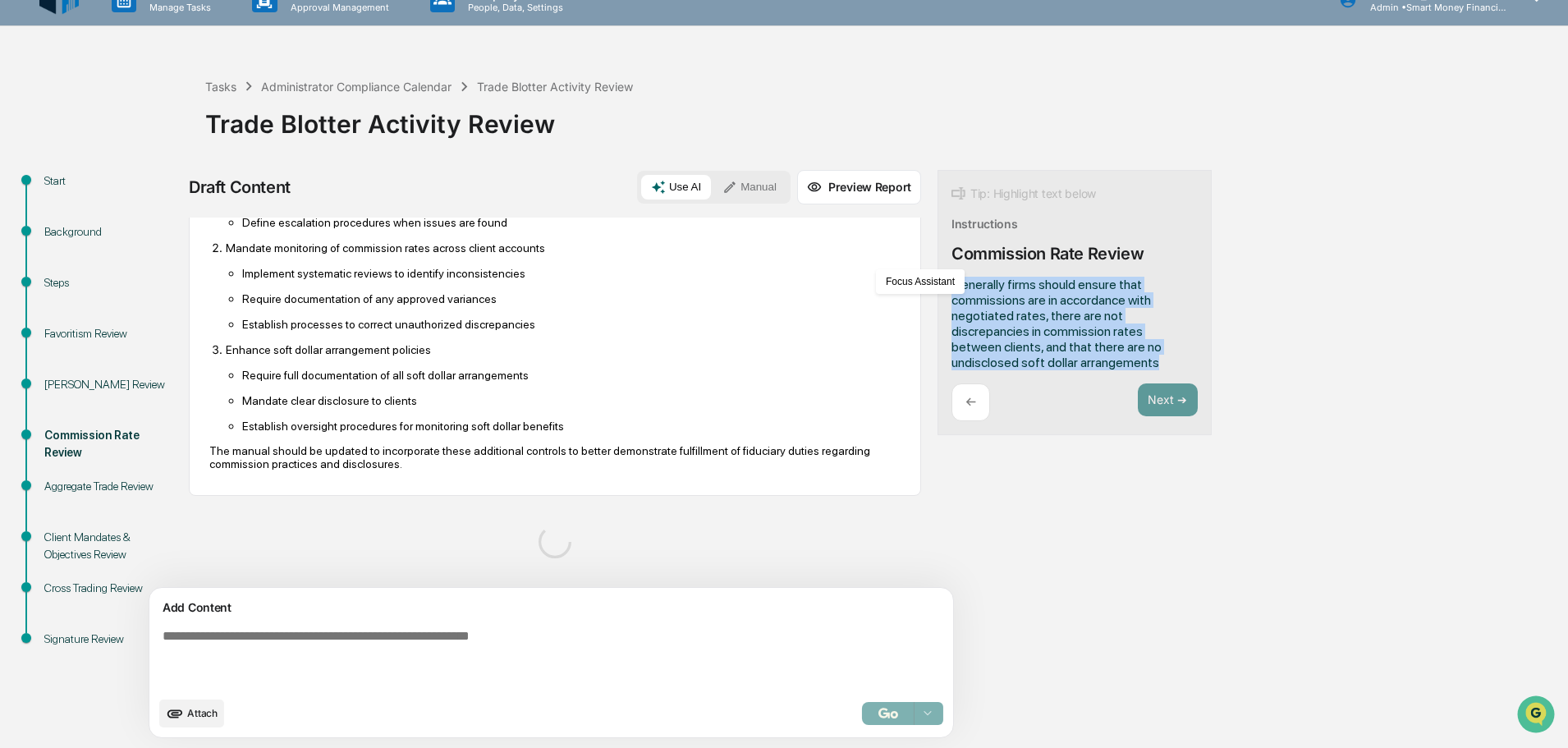
scroll to position [534, 0]
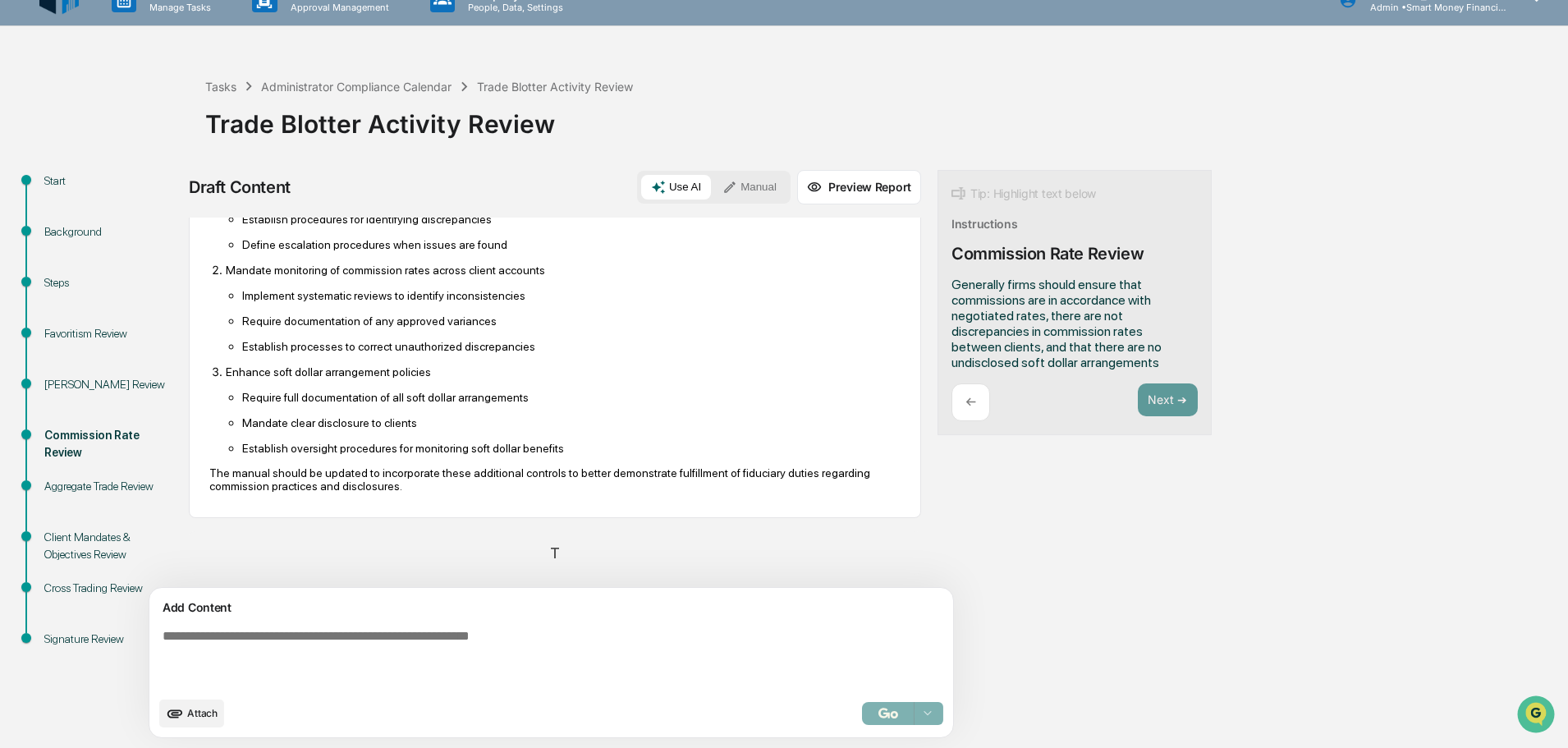
click at [862, 706] on div "Select..." at bounding box center [903, 714] width 82 height 23
click at [534, 551] on div "Thinking..." at bounding box center [555, 553] width 732 height 43
click at [862, 705] on div "Select..." at bounding box center [903, 714] width 82 height 23
click at [506, 557] on div "Thinking..." at bounding box center [555, 553] width 732 height 43
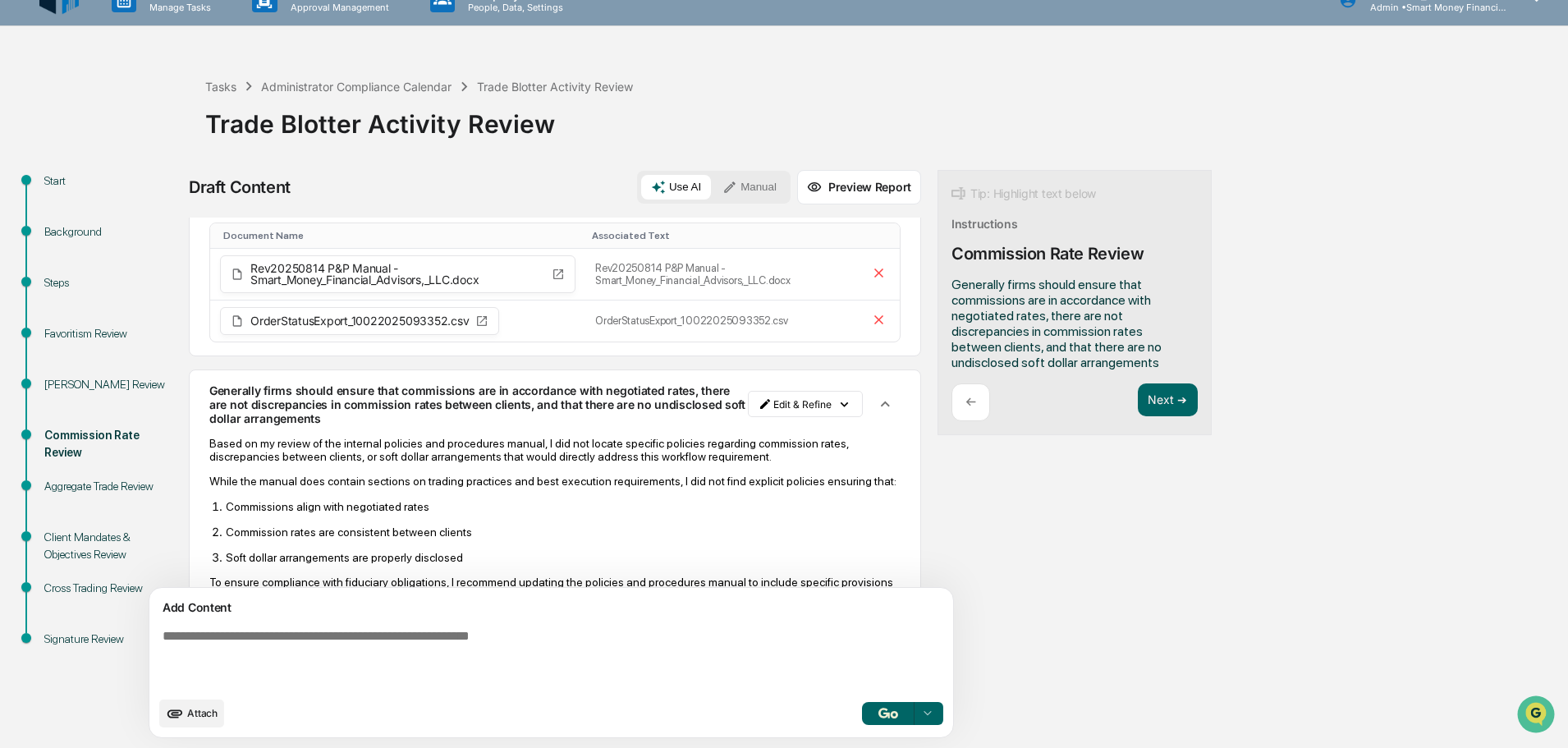
scroll to position [45, 0]
click at [921, 715] on icon at bounding box center [928, 713] width 13 height 13
click at [814, 690] on span "Perform Analysis with Information" at bounding box center [824, 684] width 189 height 27
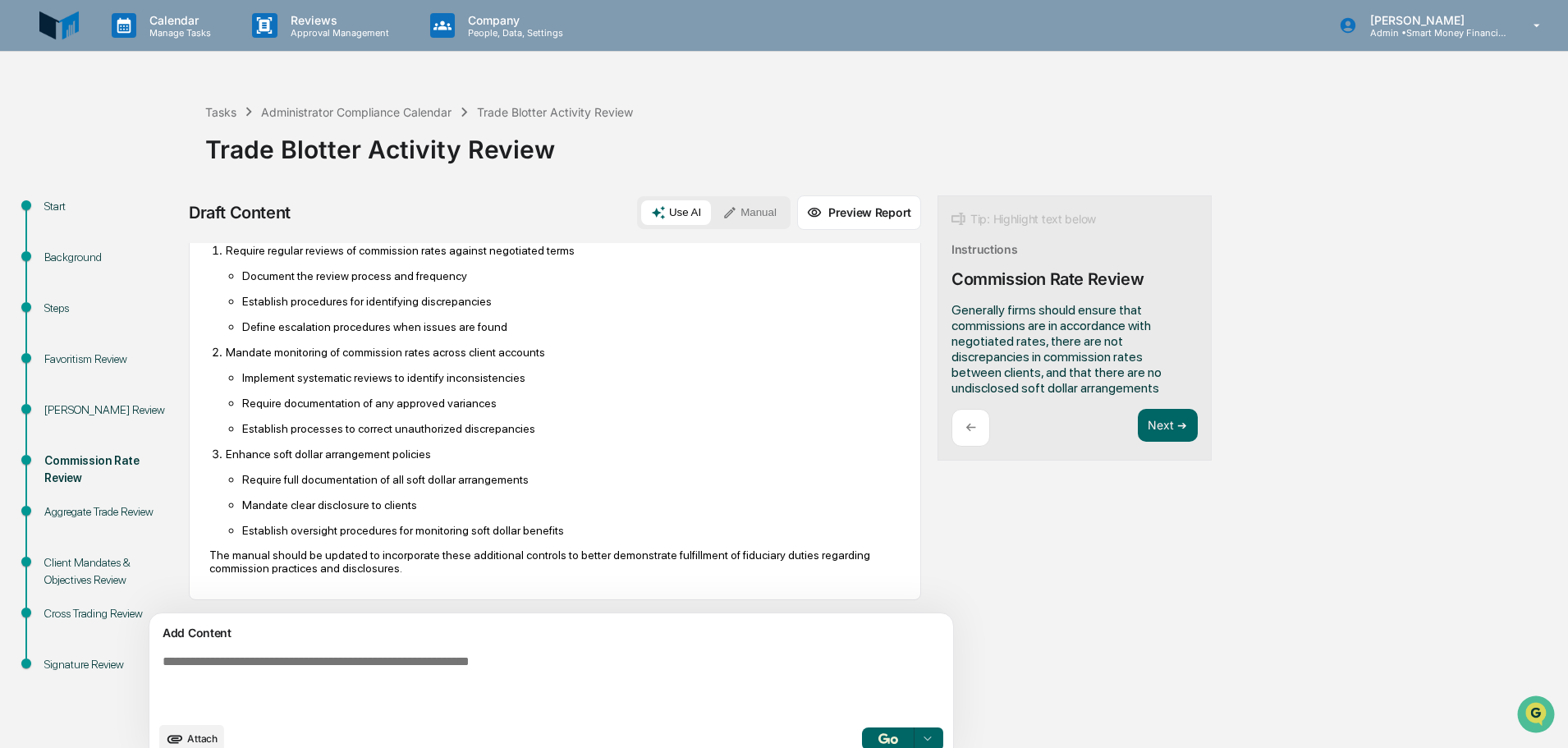
scroll to position [456, 0]
click at [1138, 423] on button "Next ➔" at bounding box center [1168, 426] width 60 height 33
click at [1138, 421] on button "Next ➔" at bounding box center [1168, 426] width 60 height 33
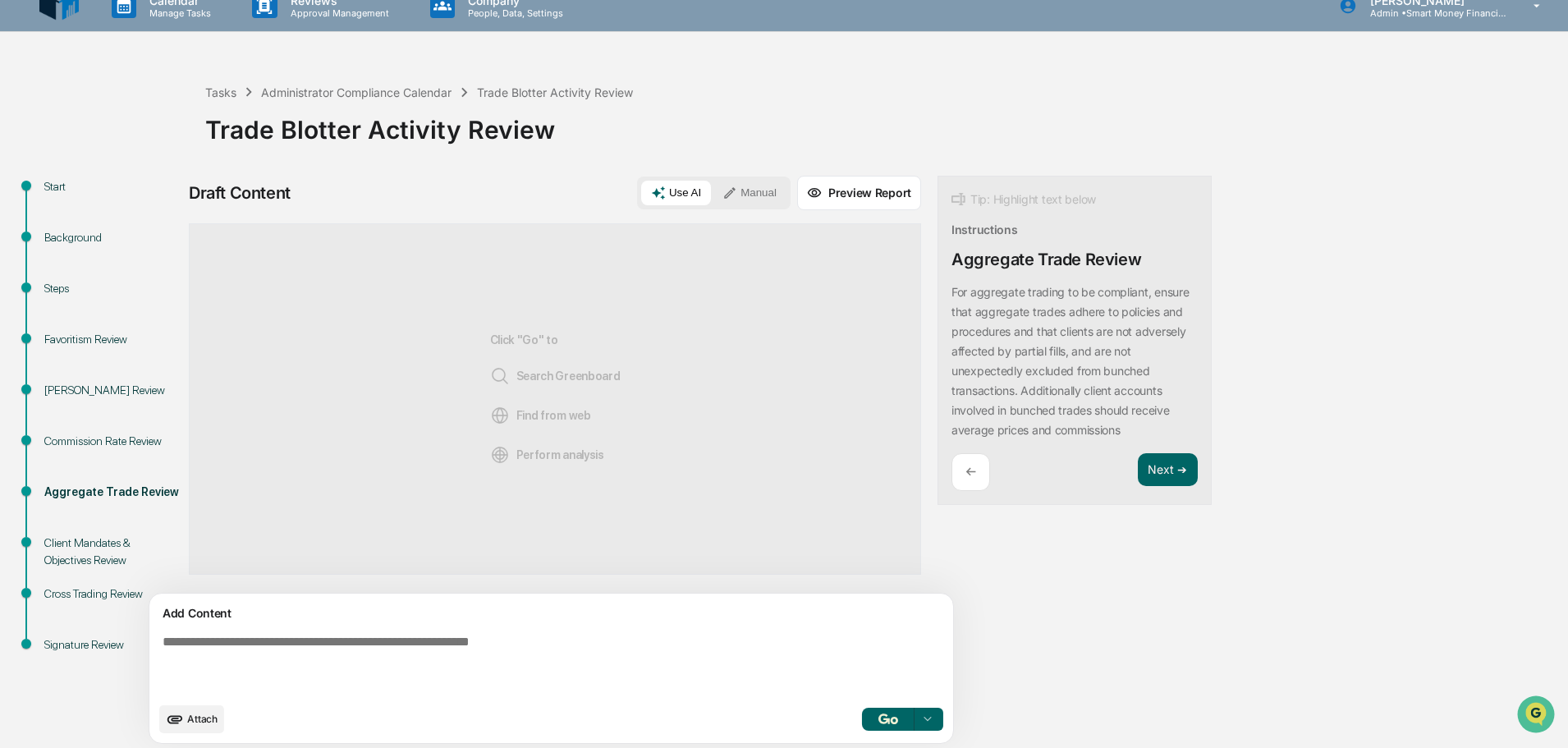
scroll to position [26, 0]
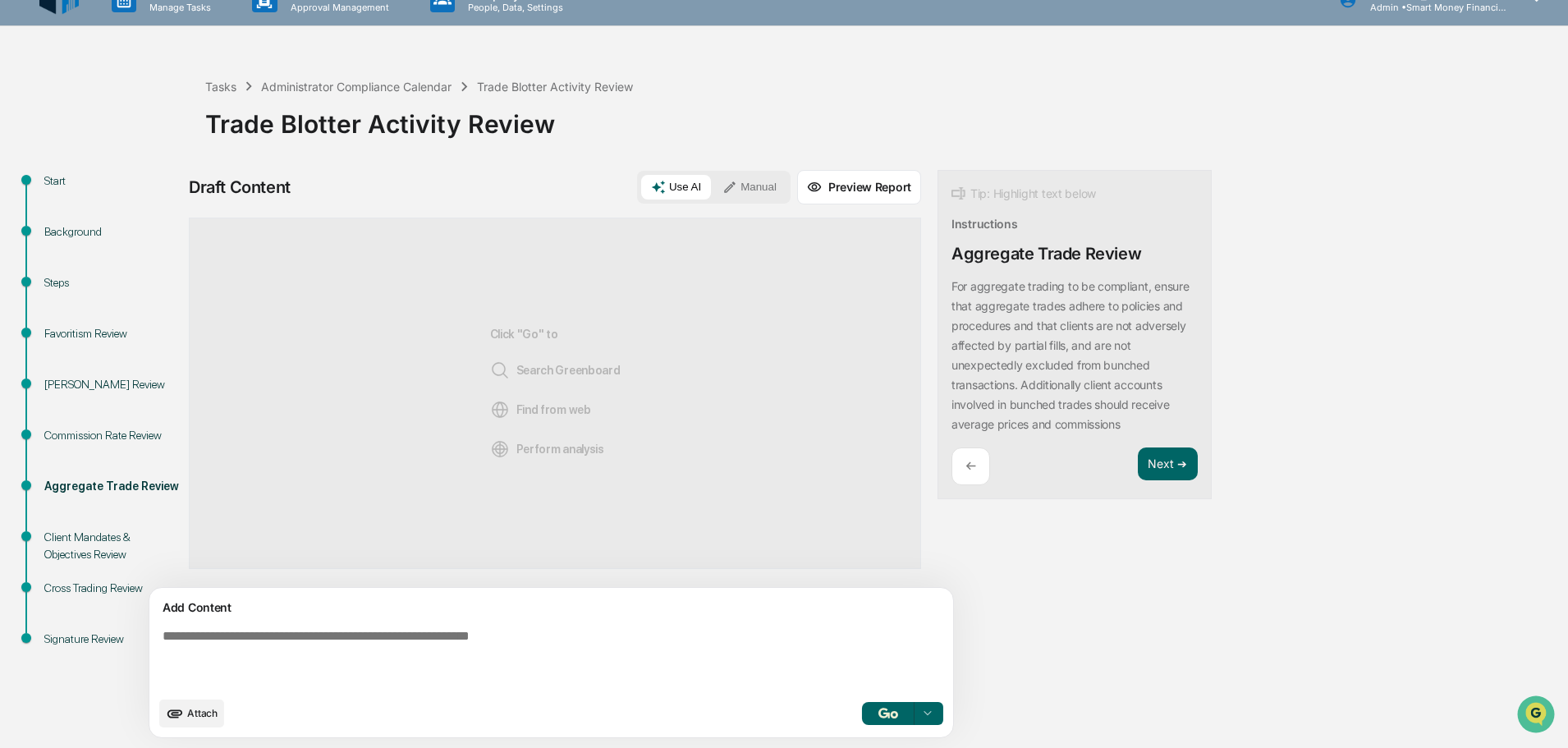
click at [197, 715] on span "Attach" at bounding box center [202, 712] width 30 height 12
click at [202, 709] on button "Attach" at bounding box center [192, 714] width 65 height 28
click at [518, 605] on div "Add Content" at bounding box center [551, 607] width 784 height 20
click at [490, 628] on textarea at bounding box center [512, 658] width 714 height 72
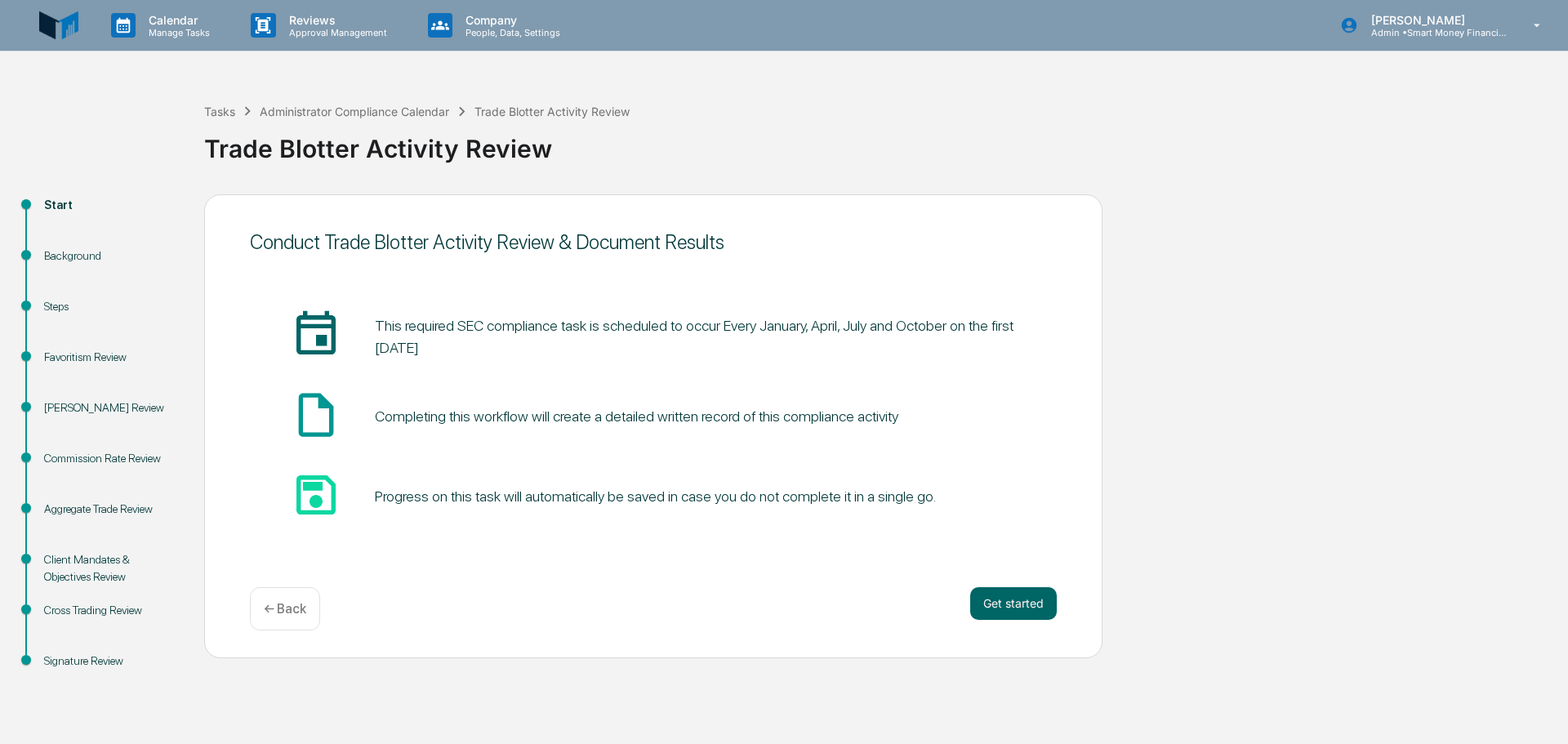
click at [132, 402] on div "[PERSON_NAME] Review" at bounding box center [111, 408] width 134 height 17
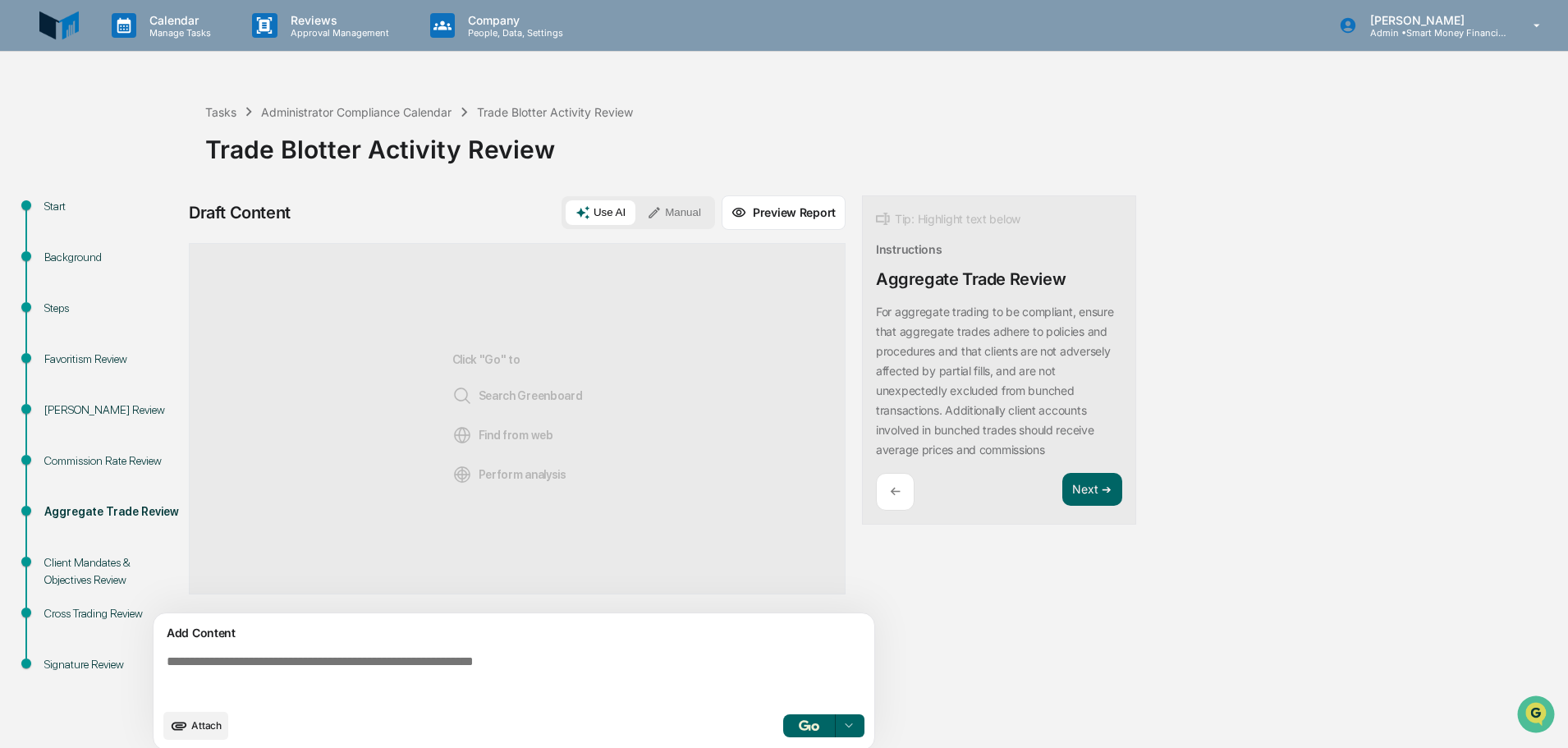
click at [72, 457] on div "Commission Rate Review" at bounding box center [112, 461] width 135 height 17
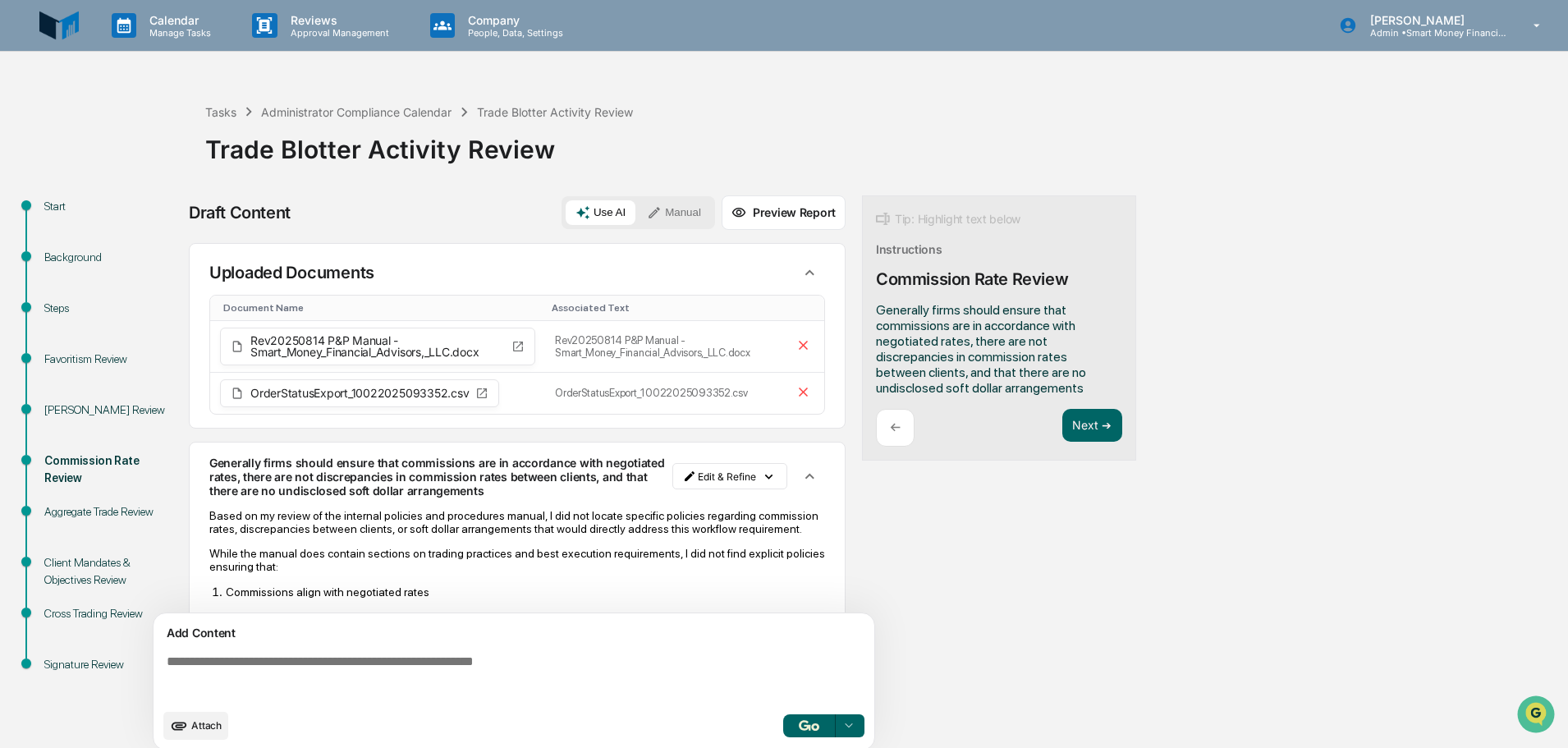
click at [93, 518] on div "Aggregate Trade Review" at bounding box center [112, 511] width 135 height 17
click at [68, 504] on div "Aggregate Trade Review" at bounding box center [112, 511] width 135 height 17
click at [70, 504] on div "Aggregate Trade Review" at bounding box center [112, 511] width 135 height 17
click at [1091, 427] on button "Next ➔" at bounding box center [1092, 426] width 60 height 33
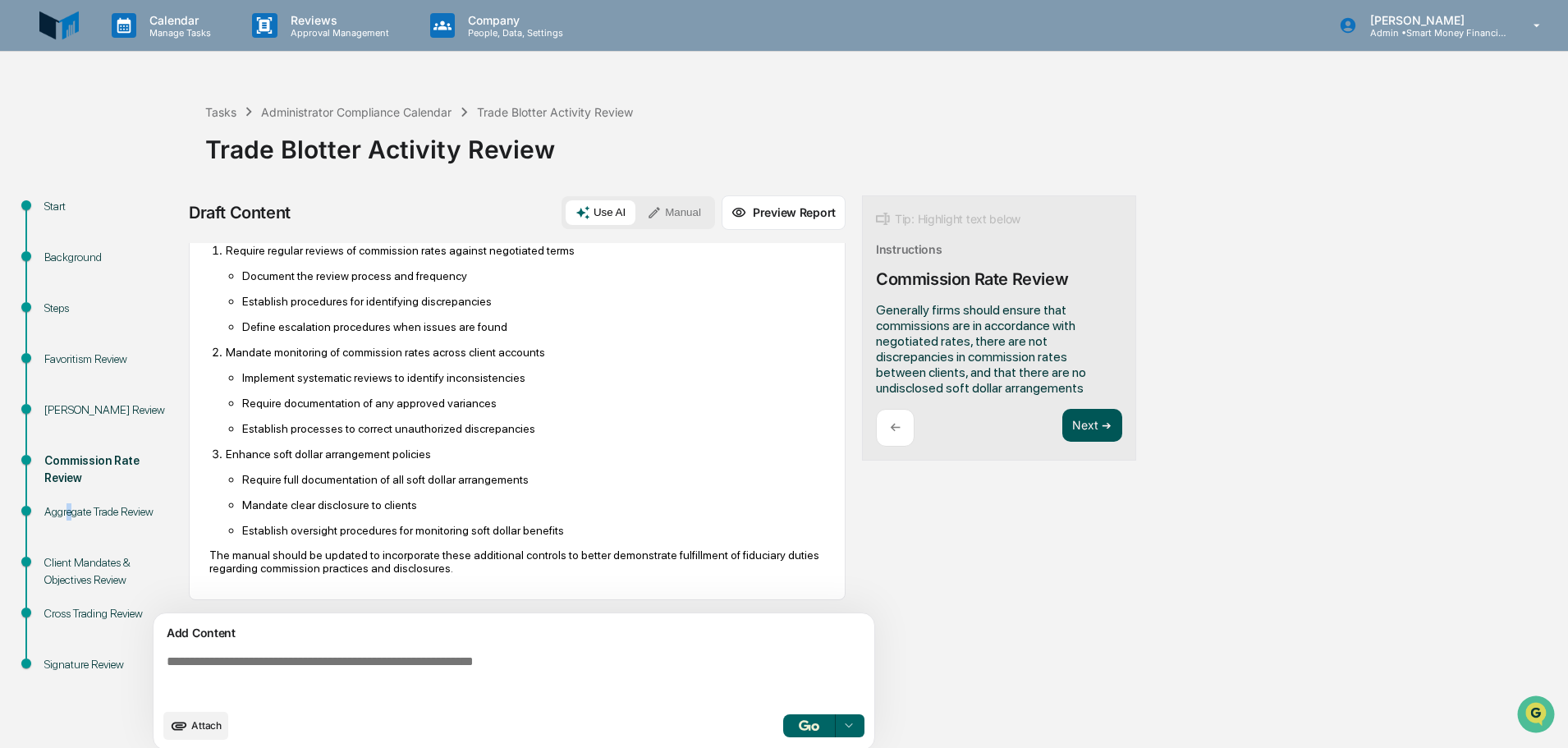
click at [1081, 416] on button "Next ➔" at bounding box center [1092, 426] width 60 height 33
click at [1082, 421] on button "Next ➔" at bounding box center [1092, 426] width 60 height 33
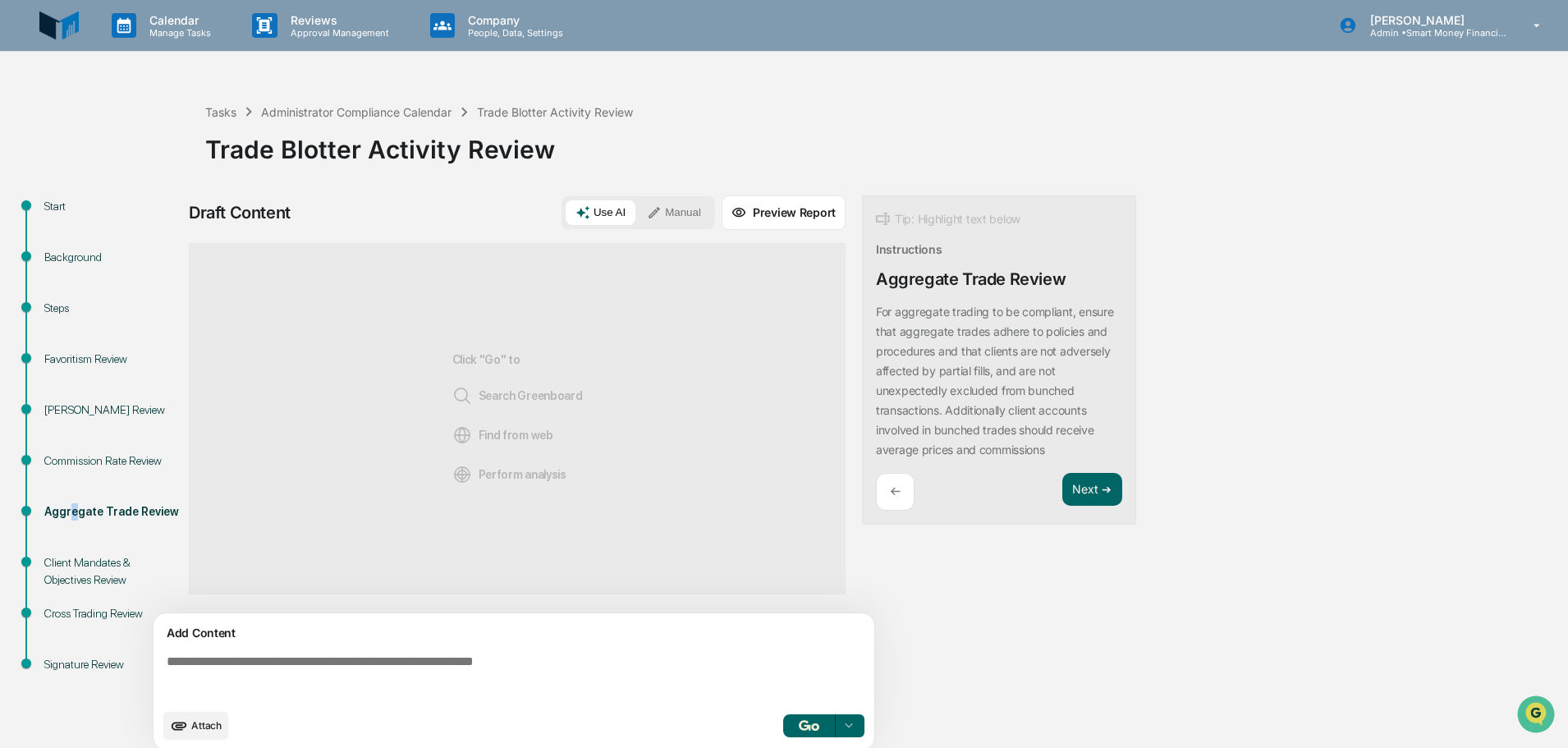
click at [220, 722] on span "Attach" at bounding box center [207, 725] width 30 height 12
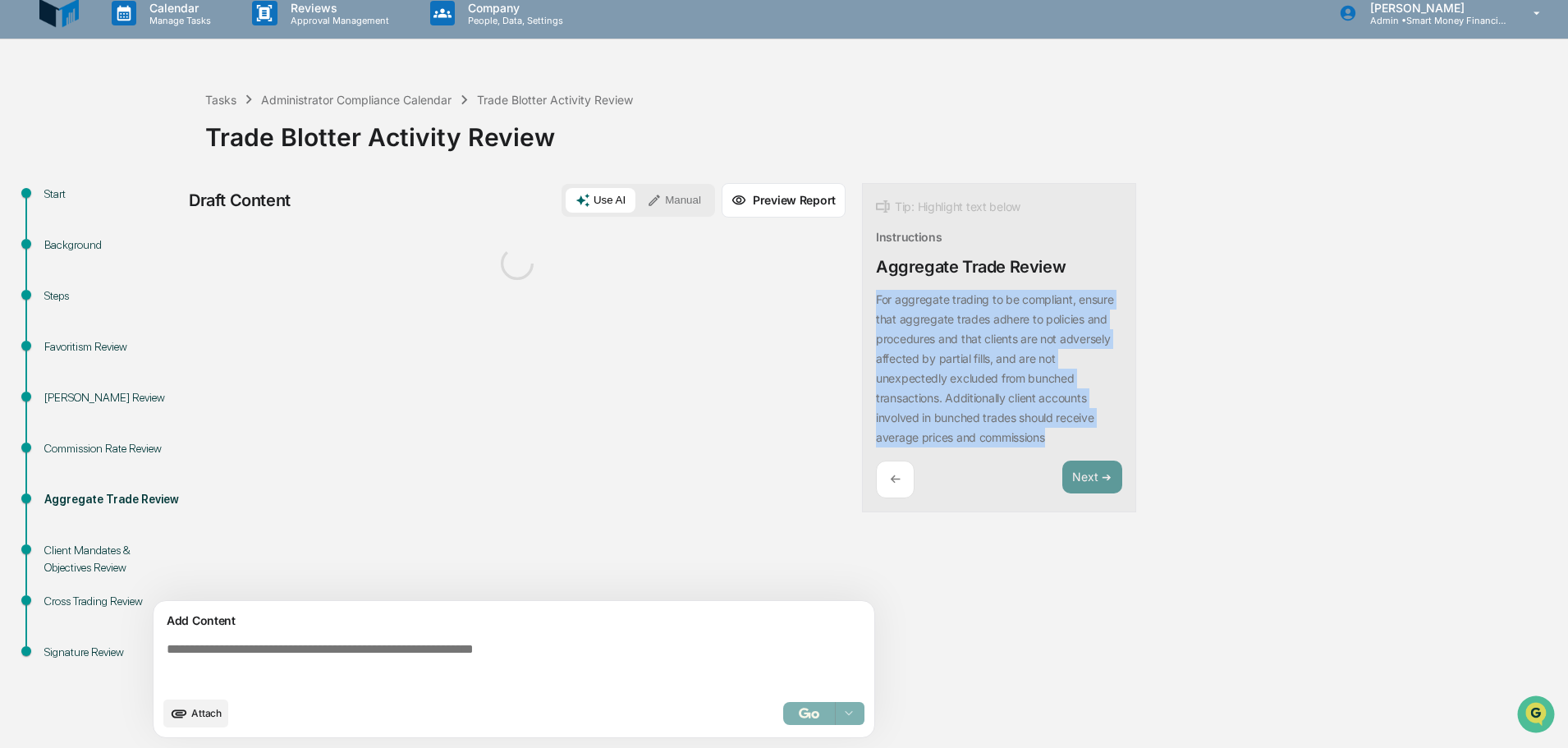
drag, startPoint x: 872, startPoint y: 296, endPoint x: 1050, endPoint y: 449, distance: 234.7
click at [1055, 452] on div "Tip: Highlight text below Instructions Aggregate Trade Review For aggregate tra…" at bounding box center [999, 348] width 274 height 330
click at [892, 291] on button "Focus Assistant" at bounding box center [920, 284] width 85 height 22
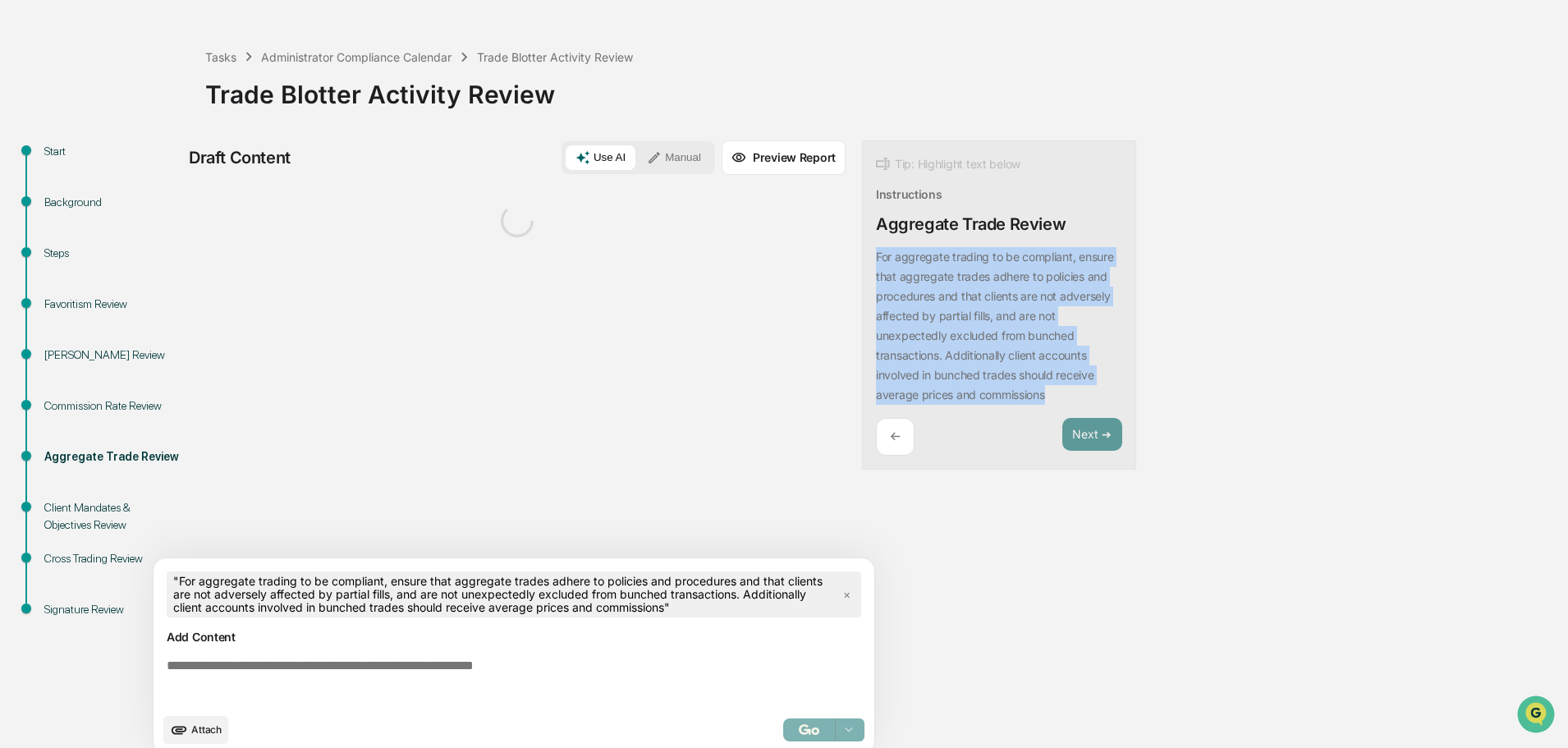
scroll to position [72, 0]
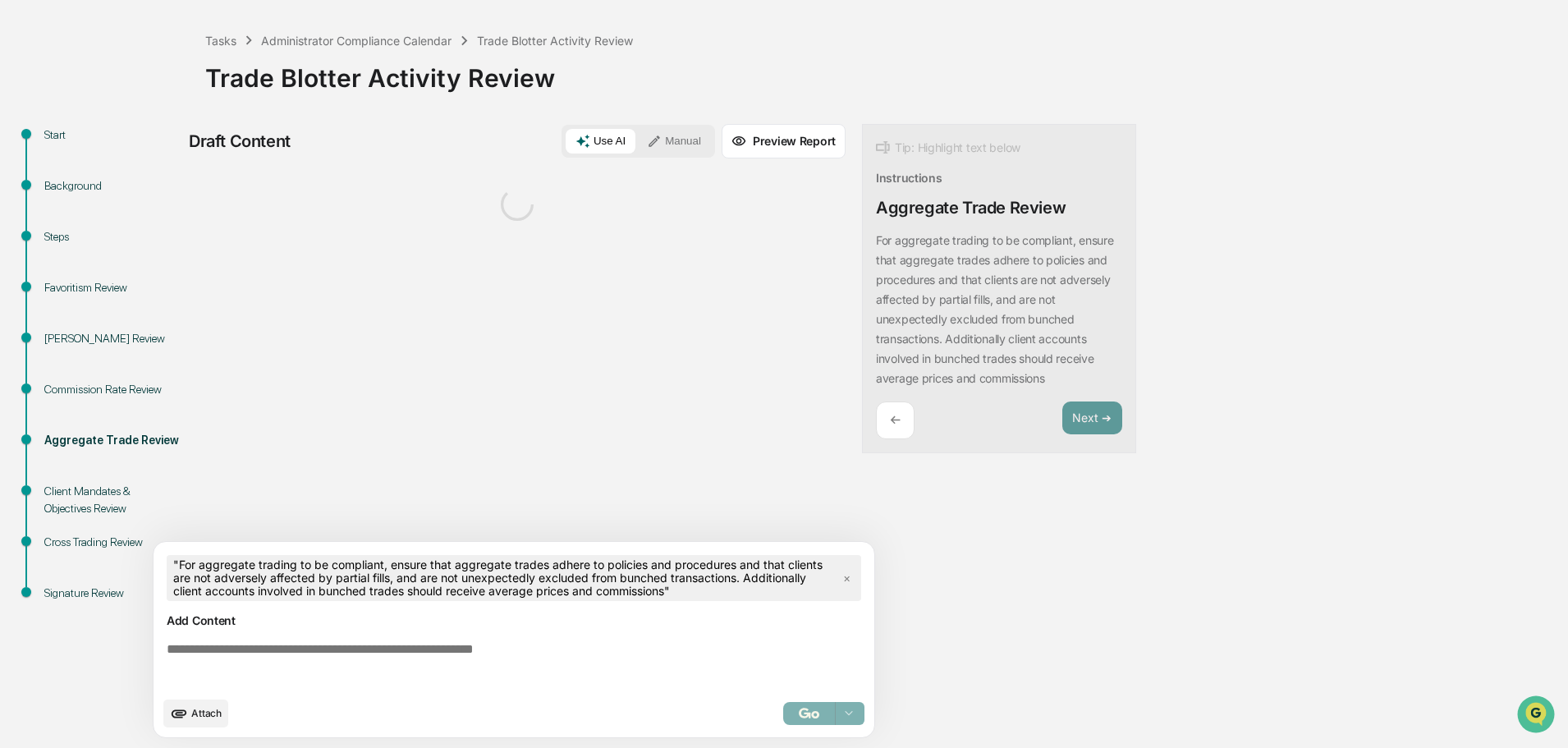
click at [1004, 440] on div "Tip: Highlight text below Instructions Aggregate Trade Review For aggregate tra…" at bounding box center [999, 289] width 274 height 330
